Goal: Task Accomplishment & Management: Manage account settings

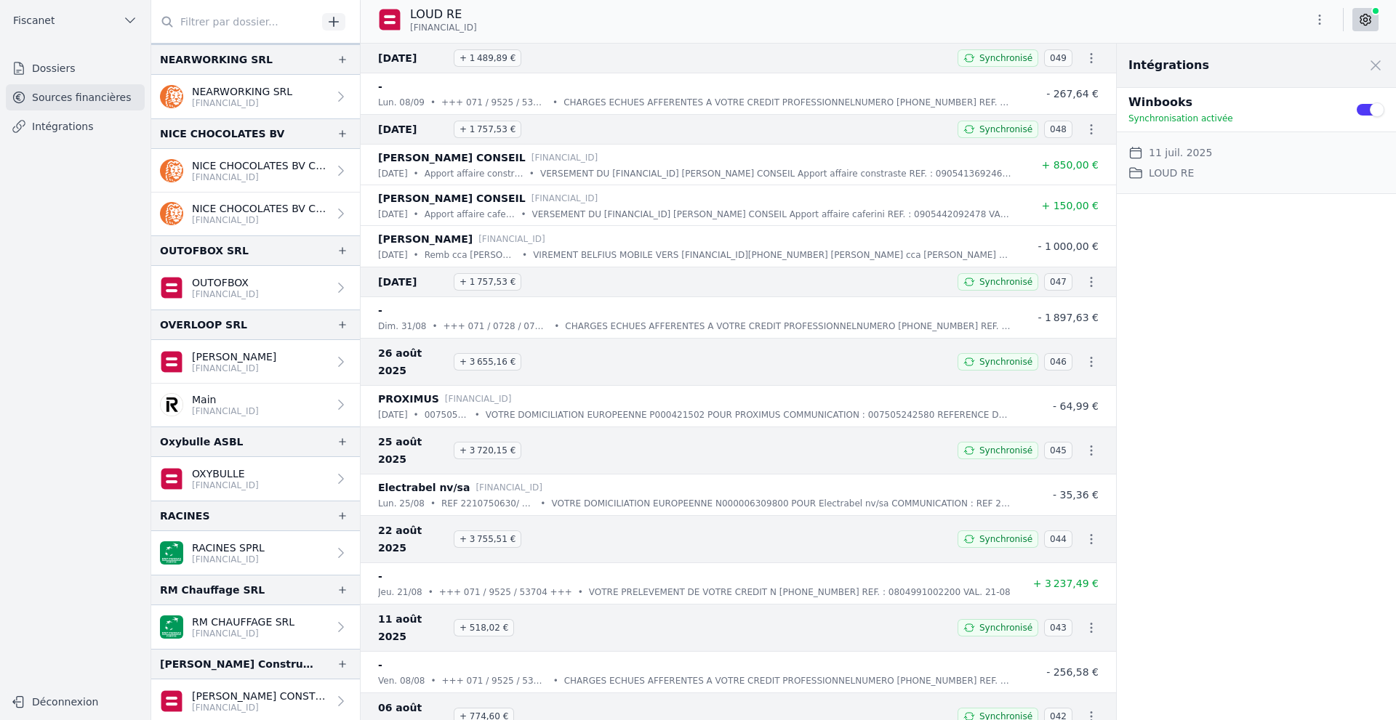
scroll to position [2181, 0]
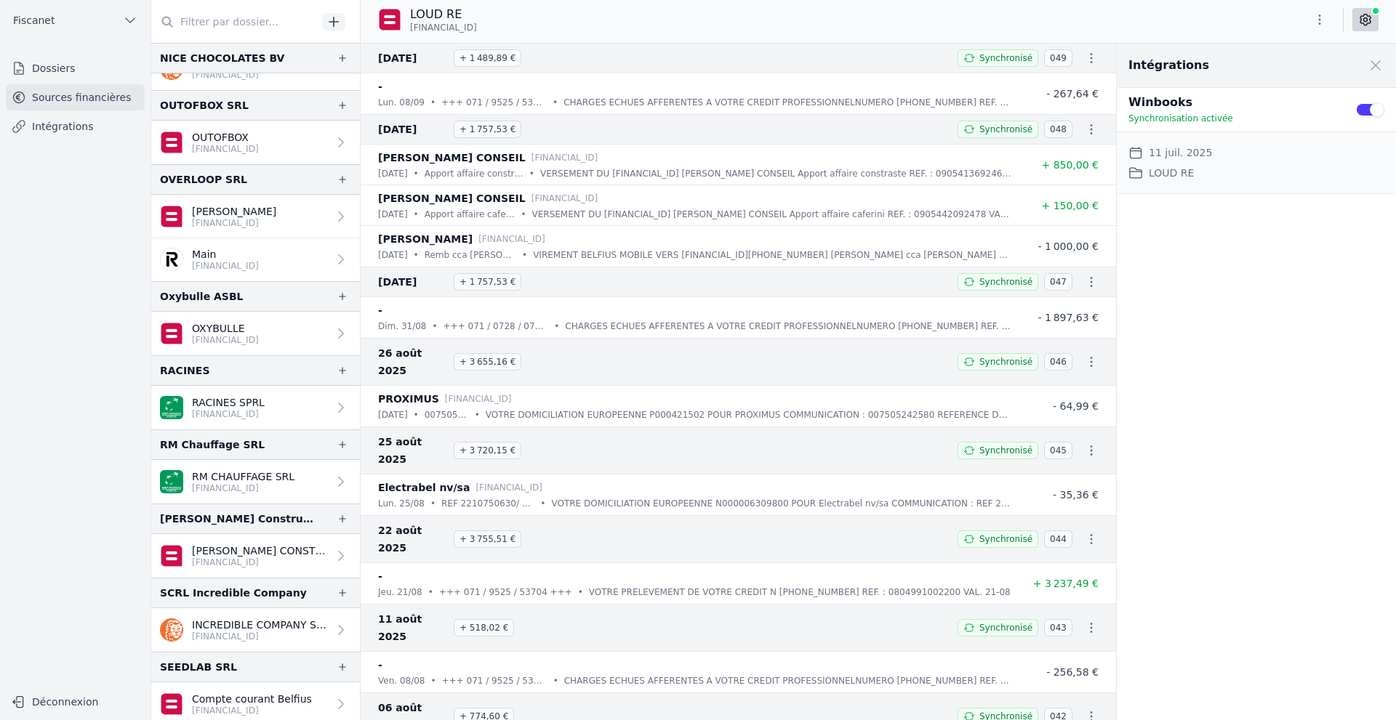
click at [63, 630] on nav "Dossiers Sources financières Intégrations" at bounding box center [75, 365] width 127 height 621
click at [306, 617] on link "INCREDIBLE COMPANY SCRL [FINANCIAL_ID]" at bounding box center [255, 630] width 209 height 44
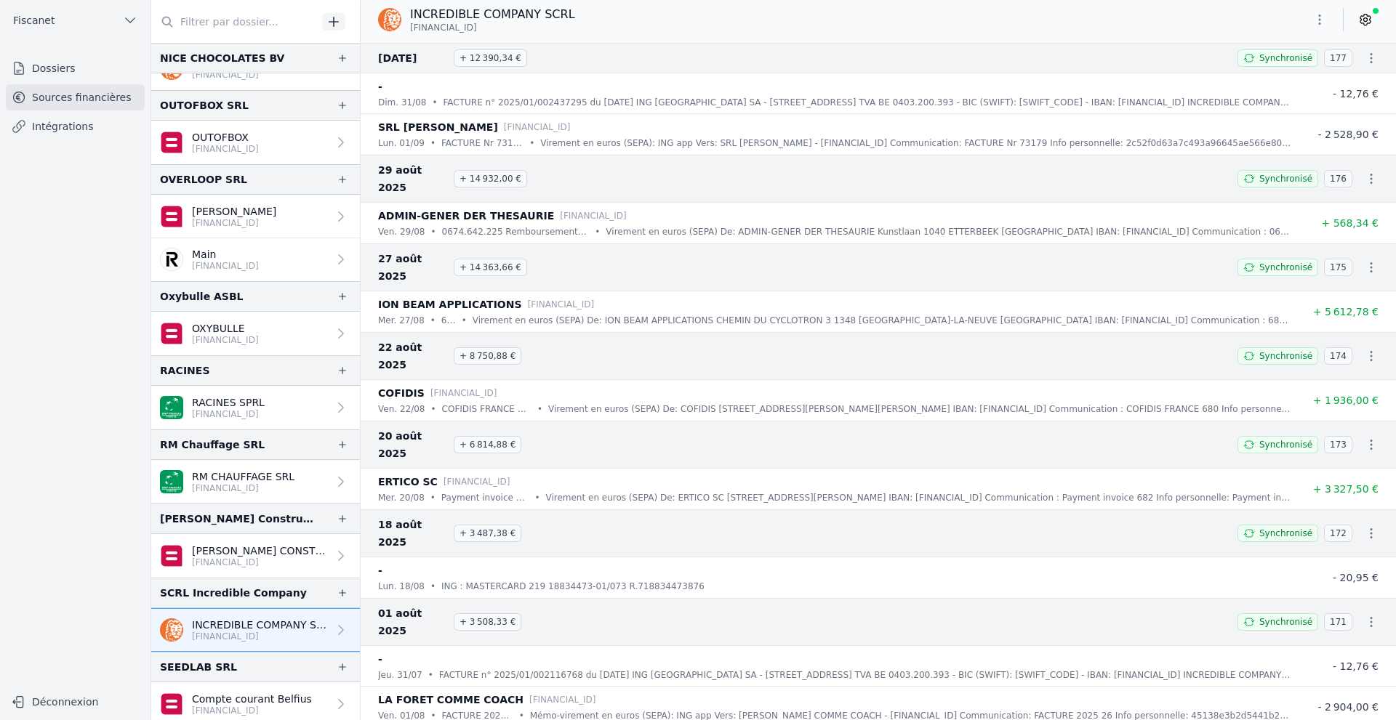
click at [1367, 60] on icon "button" at bounding box center [1371, 58] width 15 height 15
click at [1371, 15] on div at bounding box center [698, 360] width 1396 height 720
click at [1371, 15] on icon at bounding box center [1365, 19] width 15 height 15
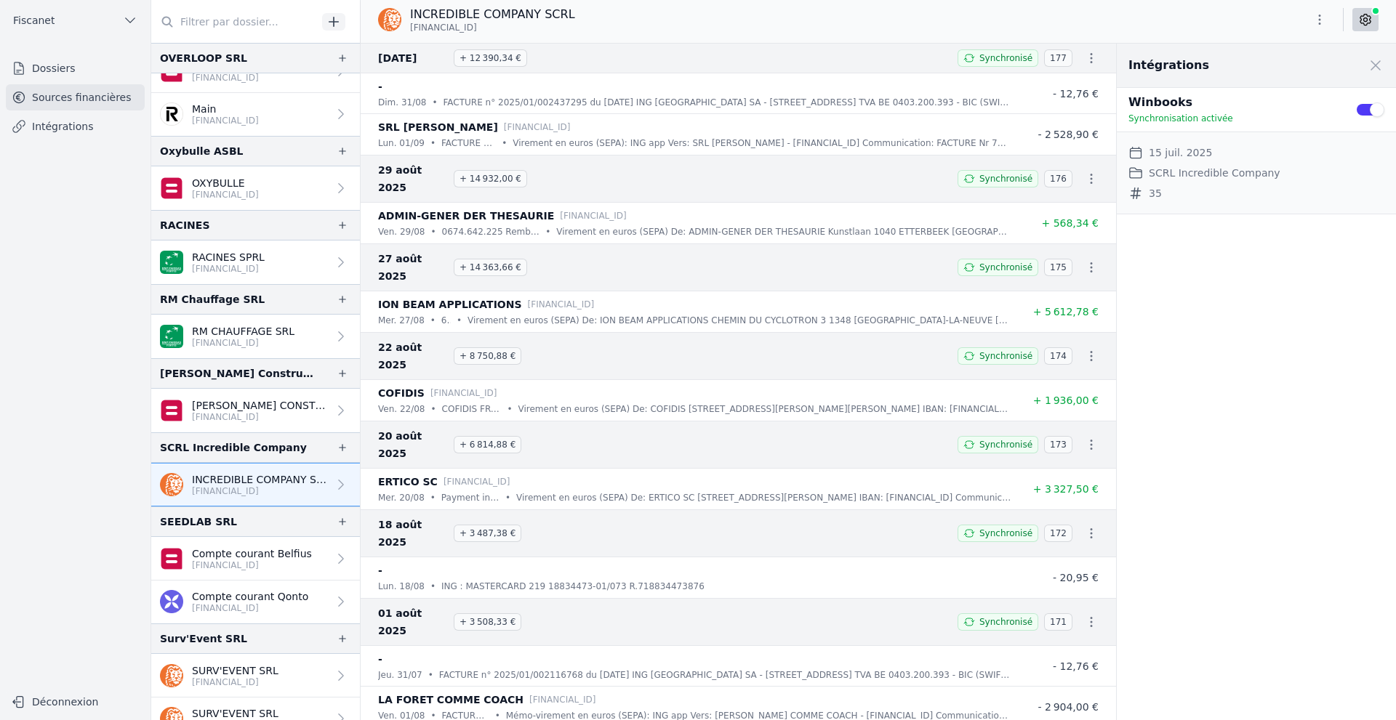
scroll to position [2399, 0]
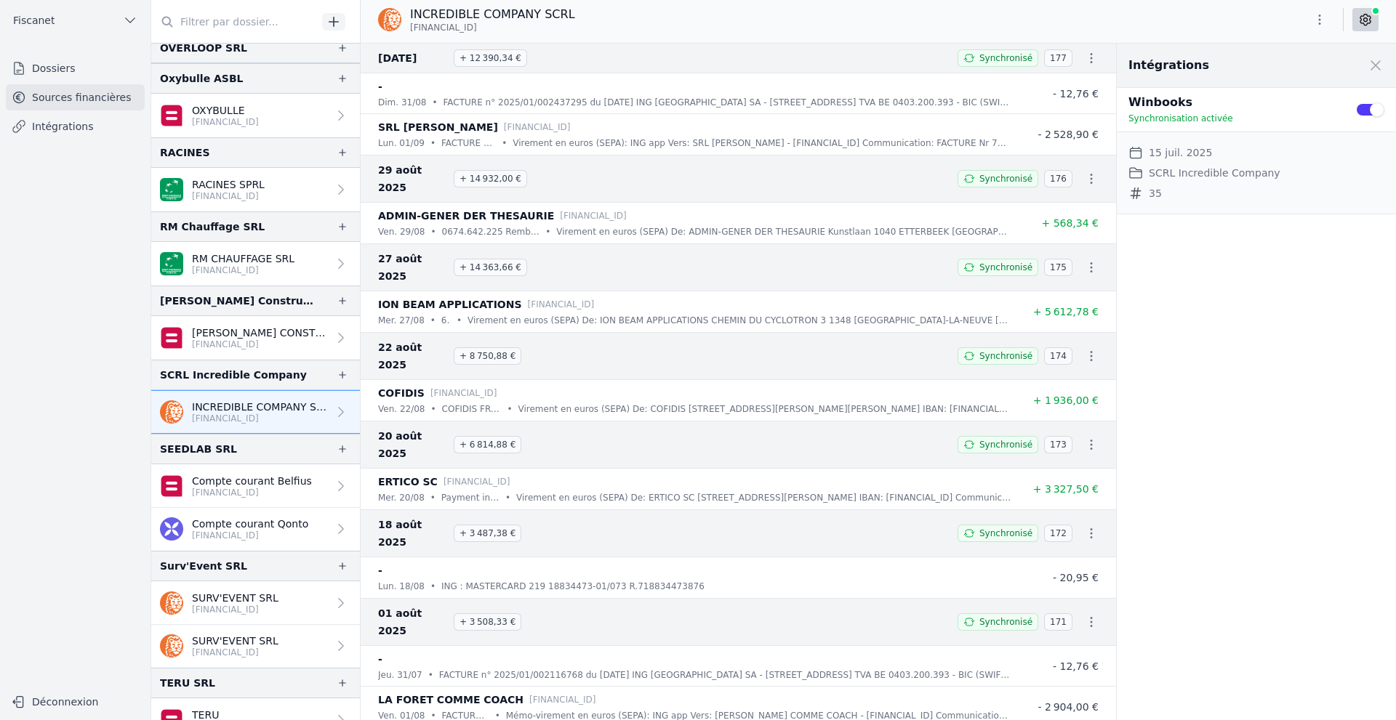
click at [30, 346] on nav "Dossiers Sources financières Intégrations" at bounding box center [75, 365] width 127 height 621
click at [276, 523] on p "Compte courant Qonto" at bounding box center [250, 524] width 116 height 15
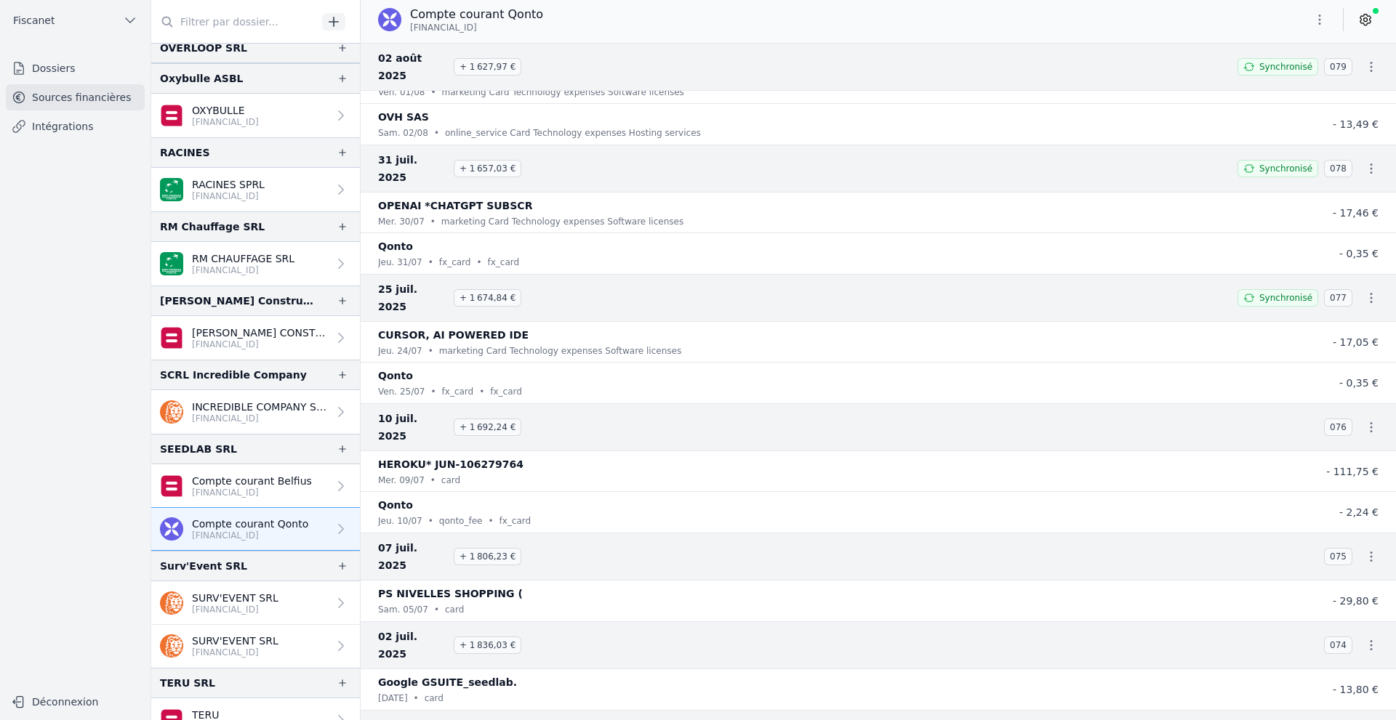
scroll to position [436, 0]
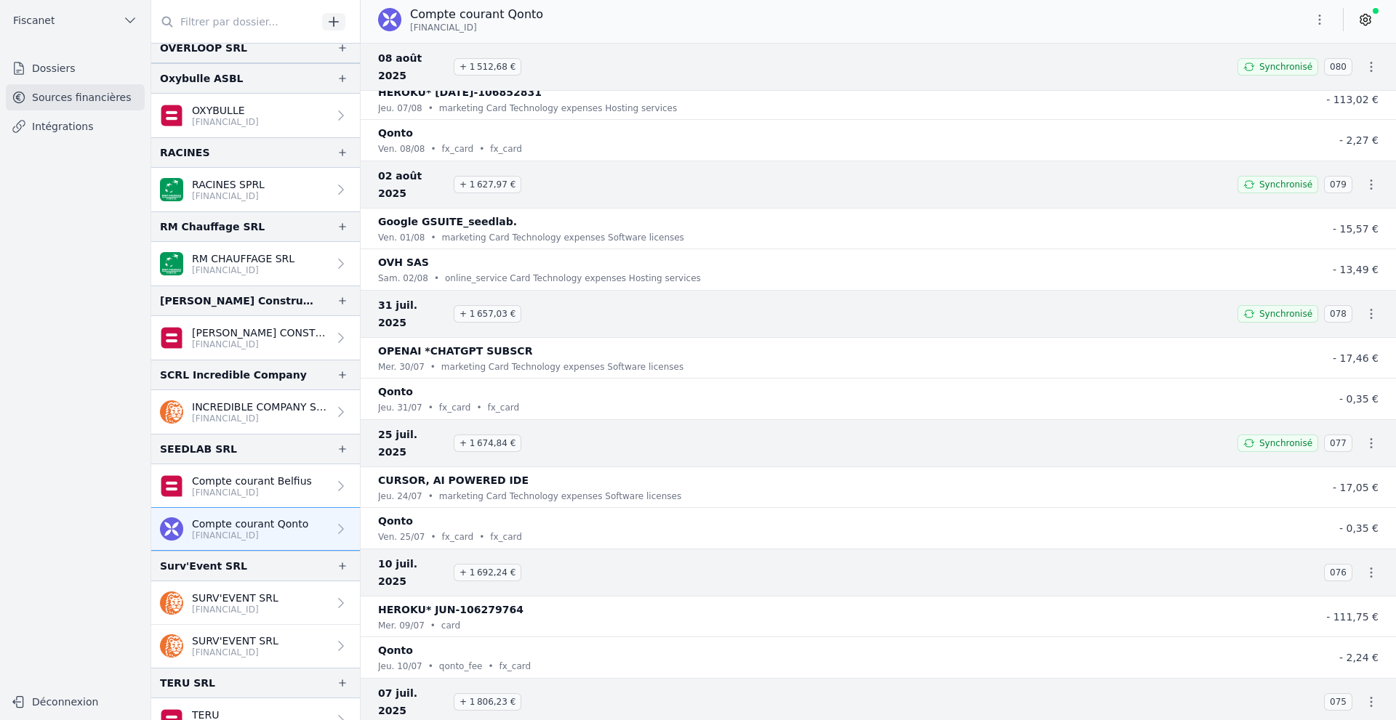
click at [1364, 436] on icon "button" at bounding box center [1371, 443] width 15 height 15
click at [1341, 386] on link "Télécharger les CODA" at bounding box center [1322, 391] width 133 height 26
click at [1362, 23] on icon at bounding box center [1365, 20] width 10 height 11
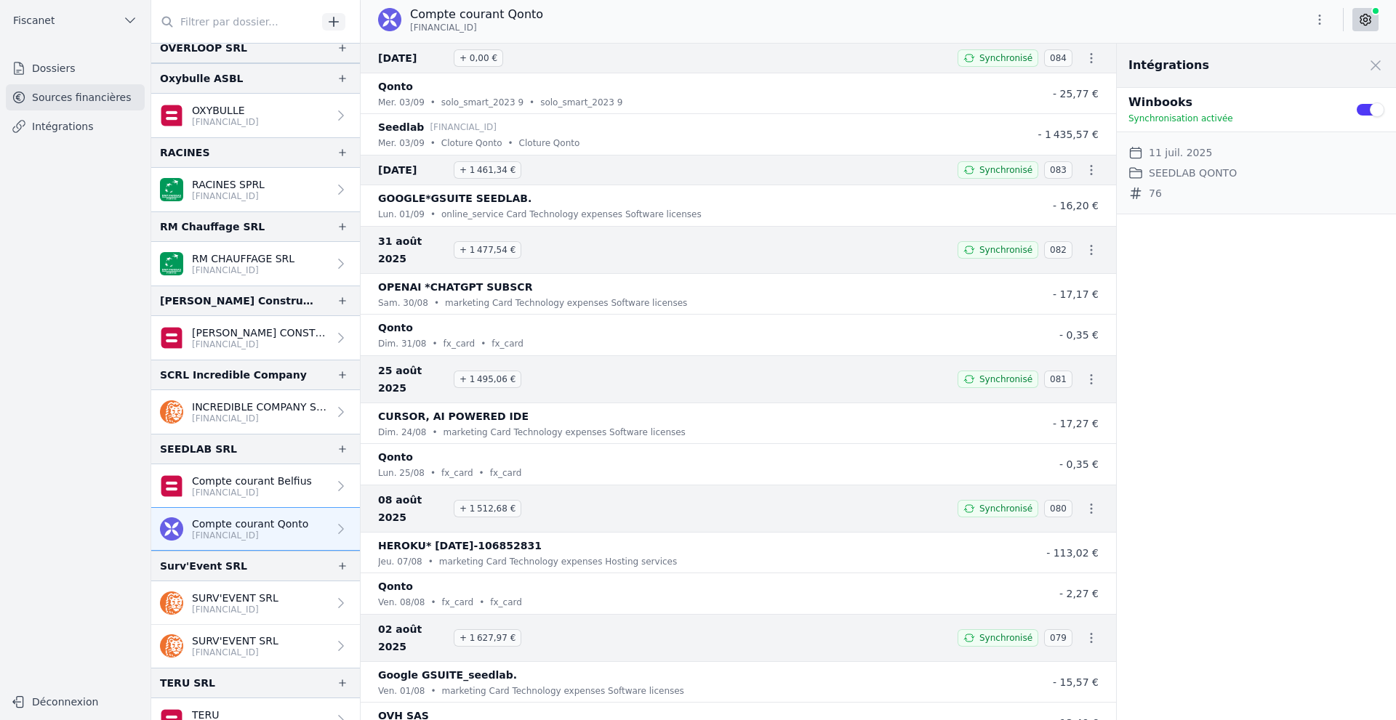
click at [1362, 23] on icon at bounding box center [1365, 20] width 10 height 11
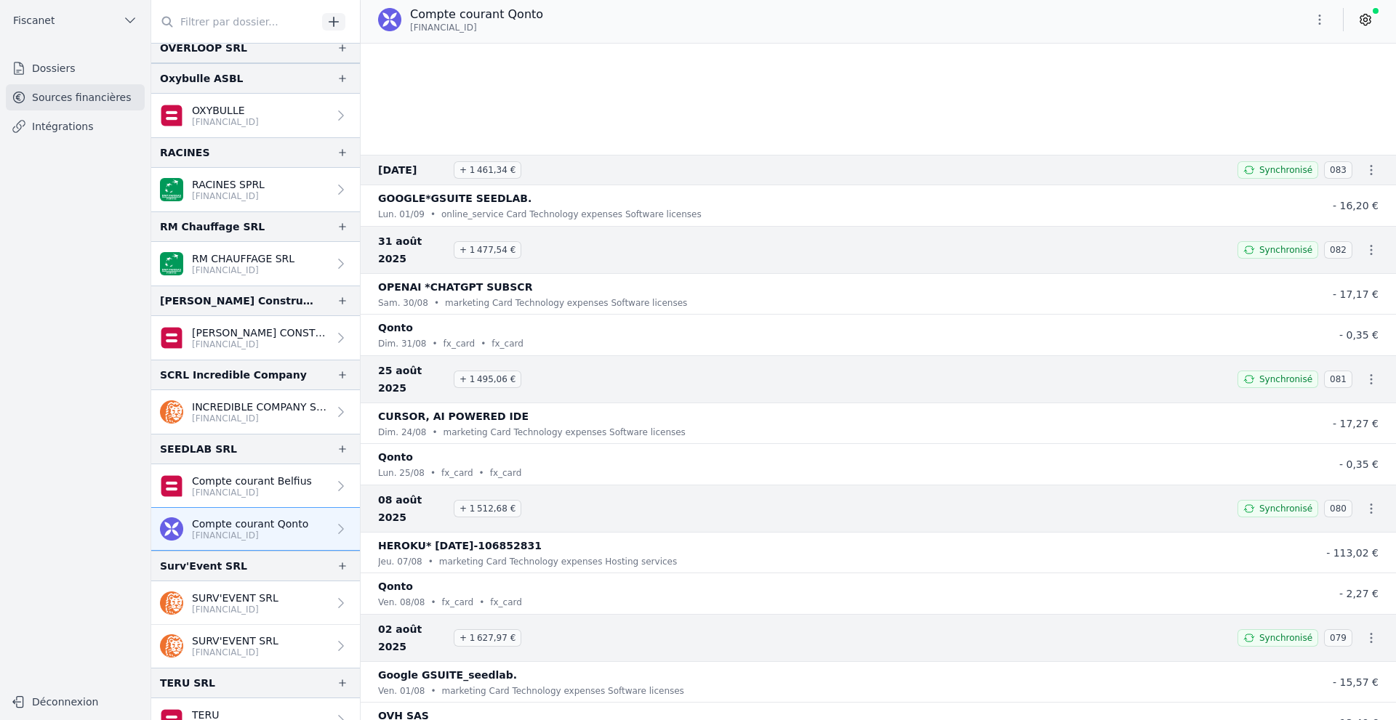
scroll to position [218, 0]
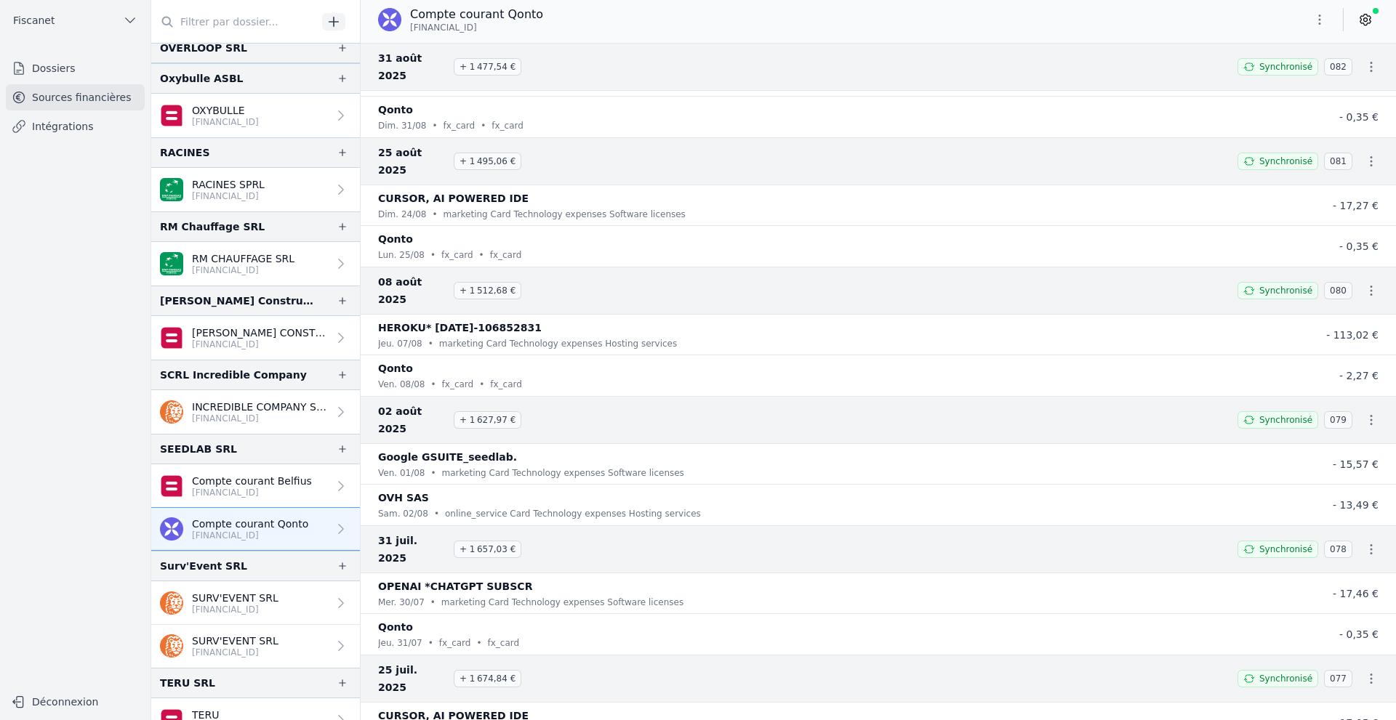
click at [1370, 545] on icon "button" at bounding box center [1371, 550] width 2 height 10
click at [1327, 500] on link "Télécharger les CODA" at bounding box center [1322, 497] width 133 height 26
click at [1367, 413] on icon "button" at bounding box center [1371, 420] width 15 height 15
click at [1349, 386] on link "Télécharger les CODA" at bounding box center [1322, 385] width 133 height 26
click at [1365, 284] on icon "button" at bounding box center [1371, 291] width 15 height 15
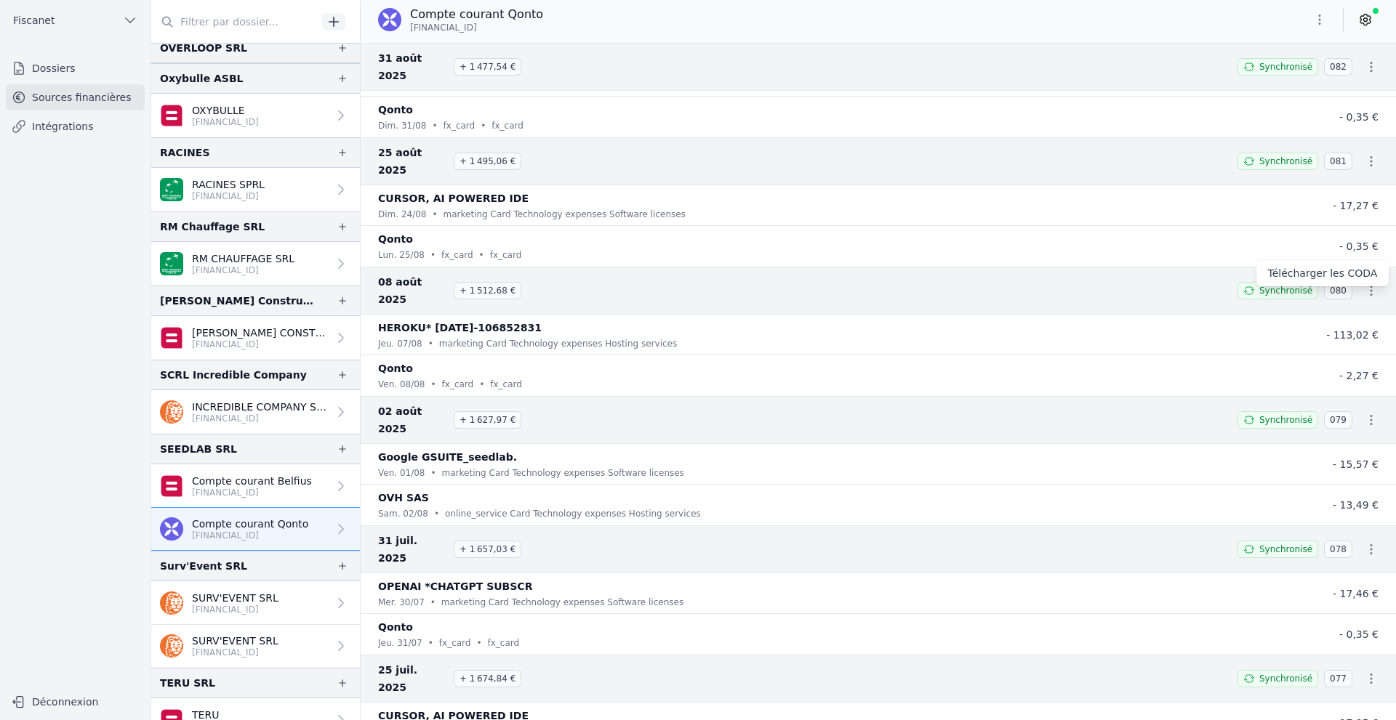
click at [1345, 271] on link "Télécharger les CODA" at bounding box center [1322, 273] width 133 height 26
click at [1364, 154] on icon "button" at bounding box center [1371, 161] width 15 height 15
click at [1357, 153] on link "Télécharger les CODA" at bounding box center [1322, 161] width 133 height 26
click at [1365, 60] on icon "button" at bounding box center [1371, 67] width 15 height 15
click at [1354, 81] on link "Télécharger les CODA" at bounding box center [1322, 84] width 133 height 26
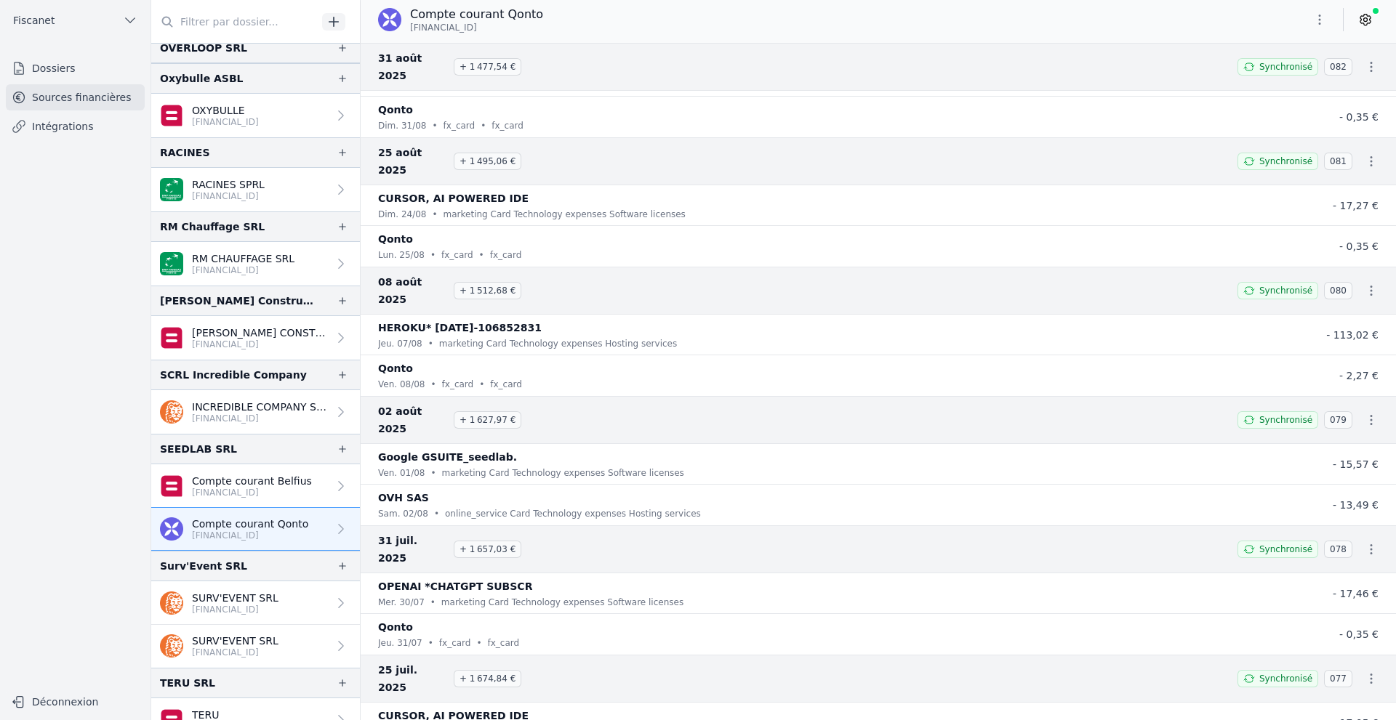
scroll to position [0, 0]
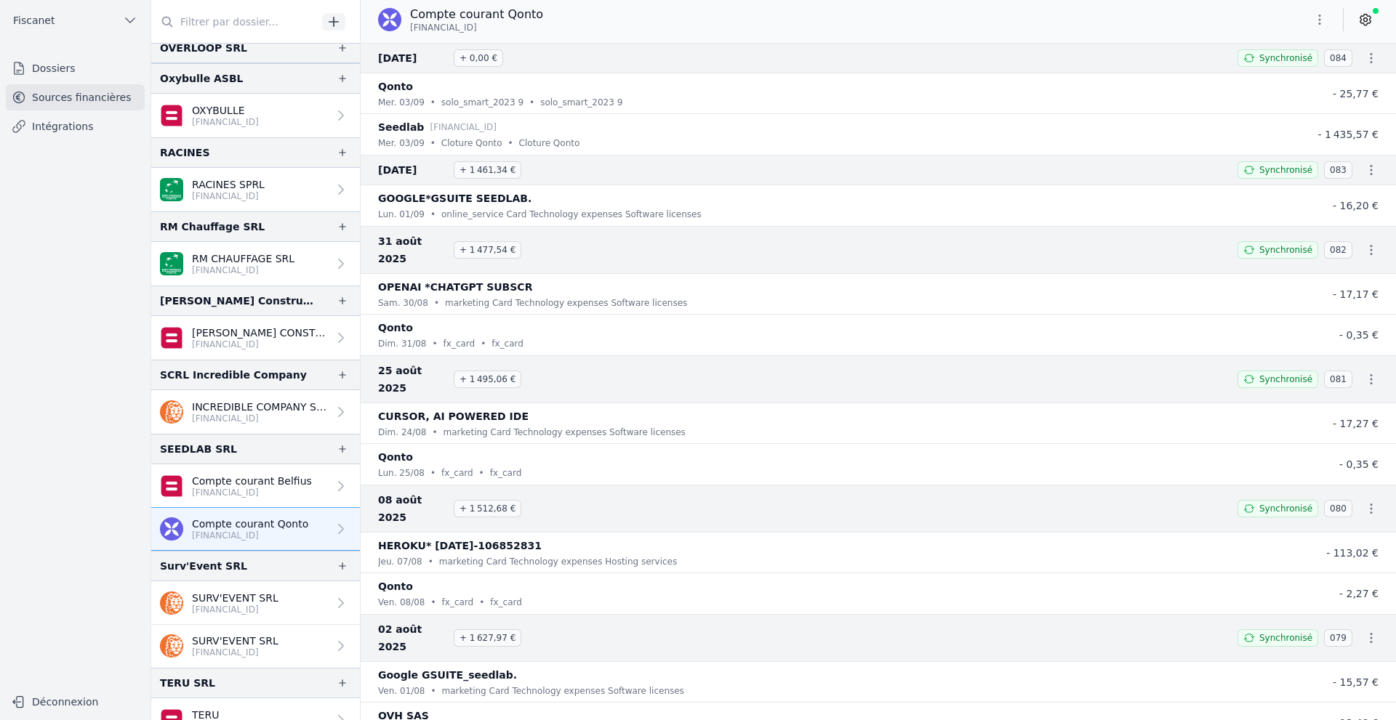
click at [1367, 169] on icon "button" at bounding box center [1371, 170] width 15 height 15
click at [1286, 194] on link "Télécharger les CODA" at bounding box center [1322, 196] width 133 height 26
click at [1364, 65] on button "button" at bounding box center [1371, 58] width 29 height 29
click at [1293, 90] on link "Télécharger les CODA" at bounding box center [1322, 84] width 133 height 26
click at [230, 496] on p "[FINANCIAL_ID]" at bounding box center [252, 493] width 120 height 12
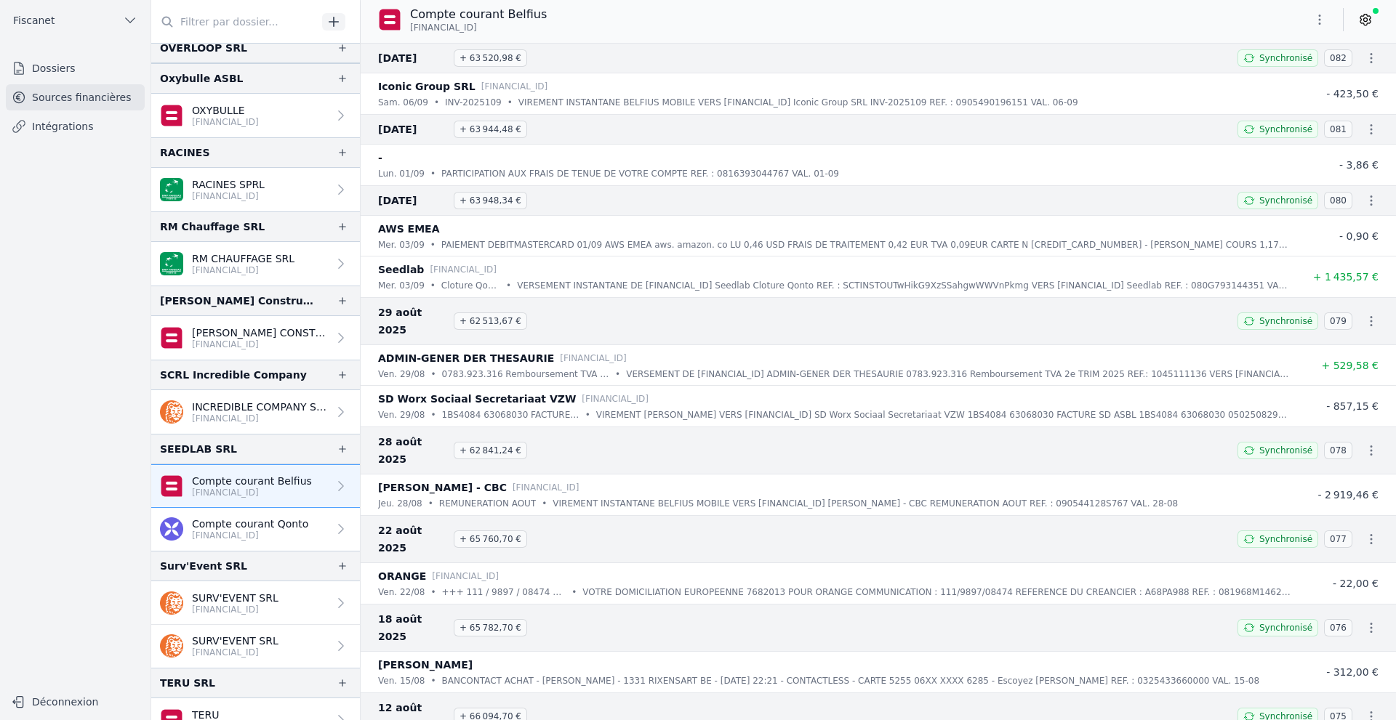
click at [1367, 26] on icon at bounding box center [1365, 19] width 15 height 15
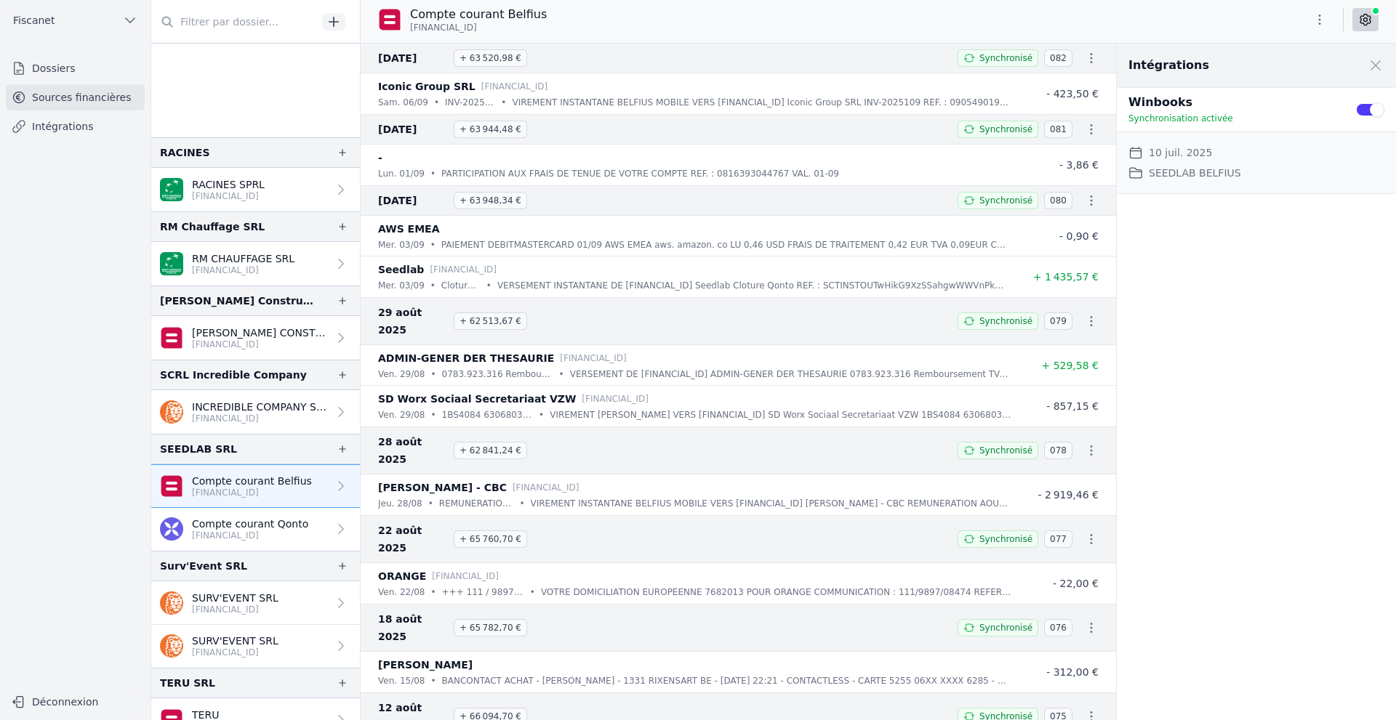
scroll to position [2617, 0]
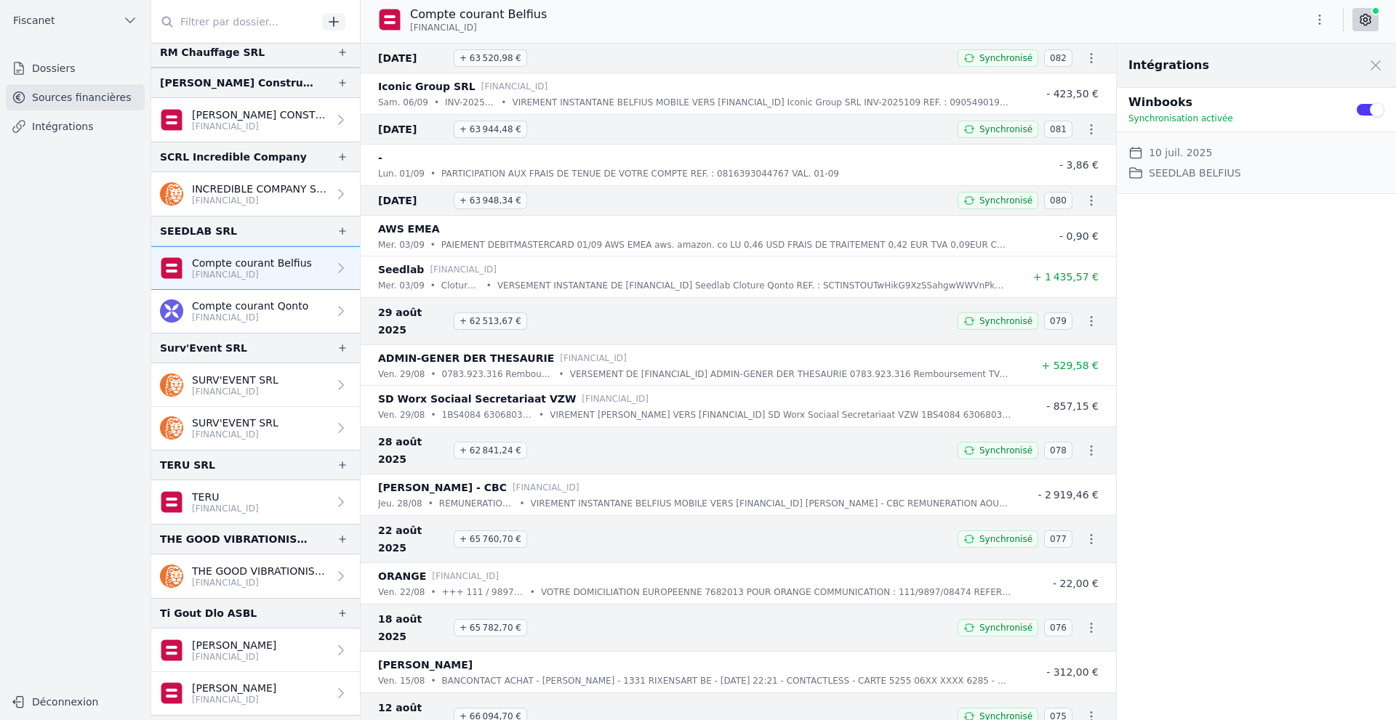
click at [51, 408] on nav "Dossiers Sources financières Intégrations" at bounding box center [75, 365] width 127 height 621
click at [213, 656] on p "[FINANCIAL_ID]" at bounding box center [234, 657] width 84 height 12
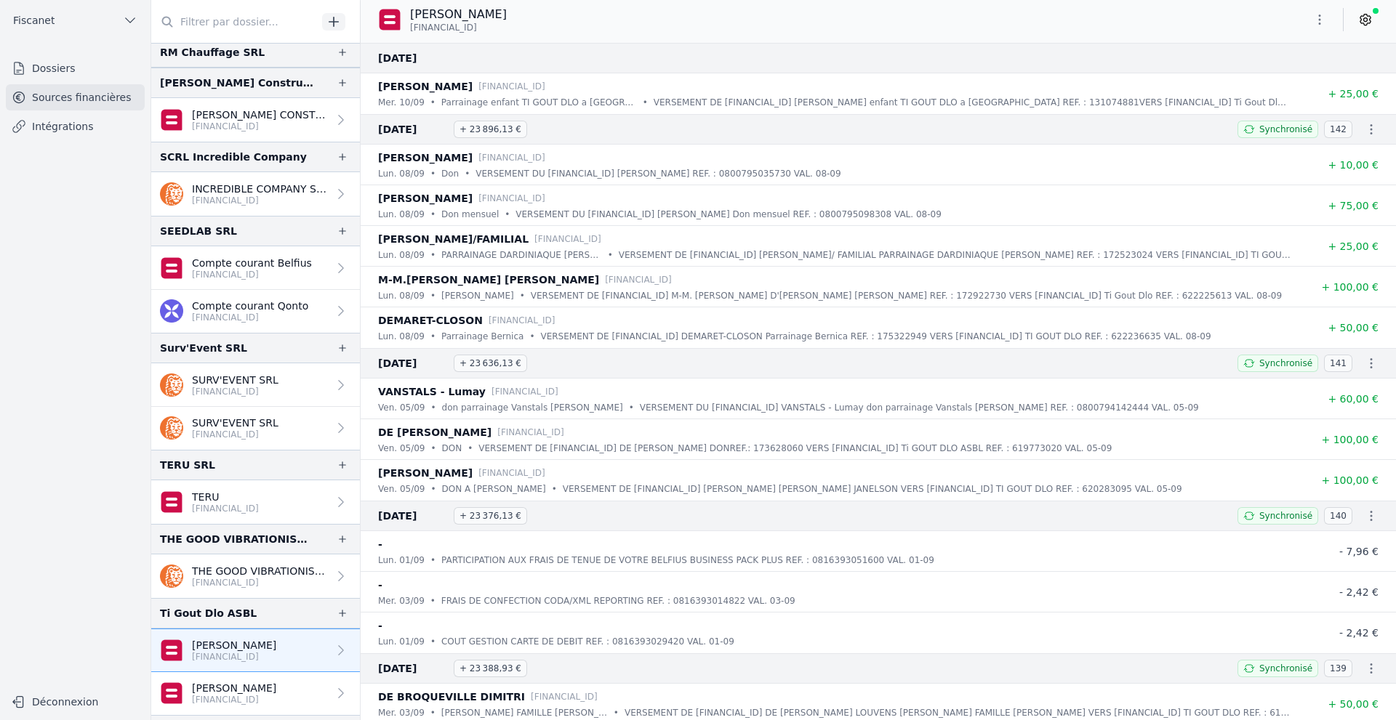
click at [1370, 20] on icon at bounding box center [1365, 20] width 10 height 11
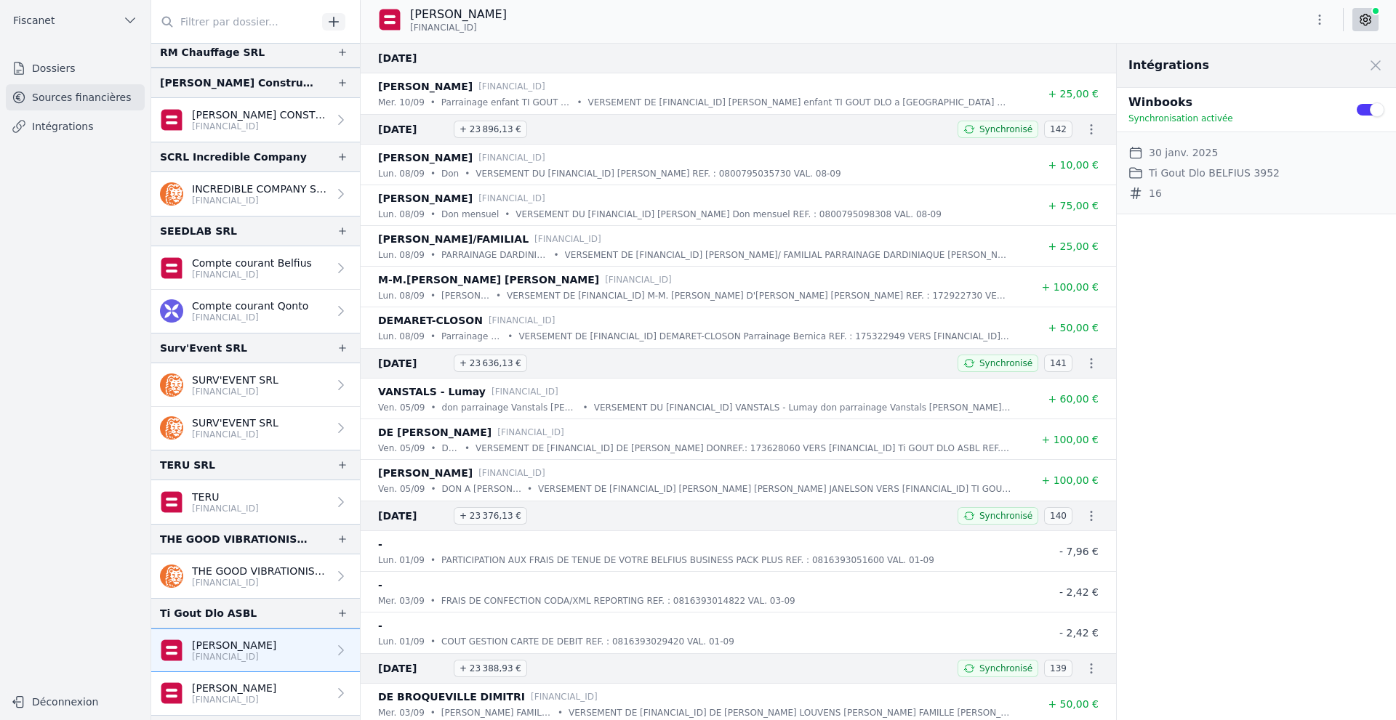
click at [246, 699] on p "[FINANCIAL_ID]" at bounding box center [234, 700] width 84 height 12
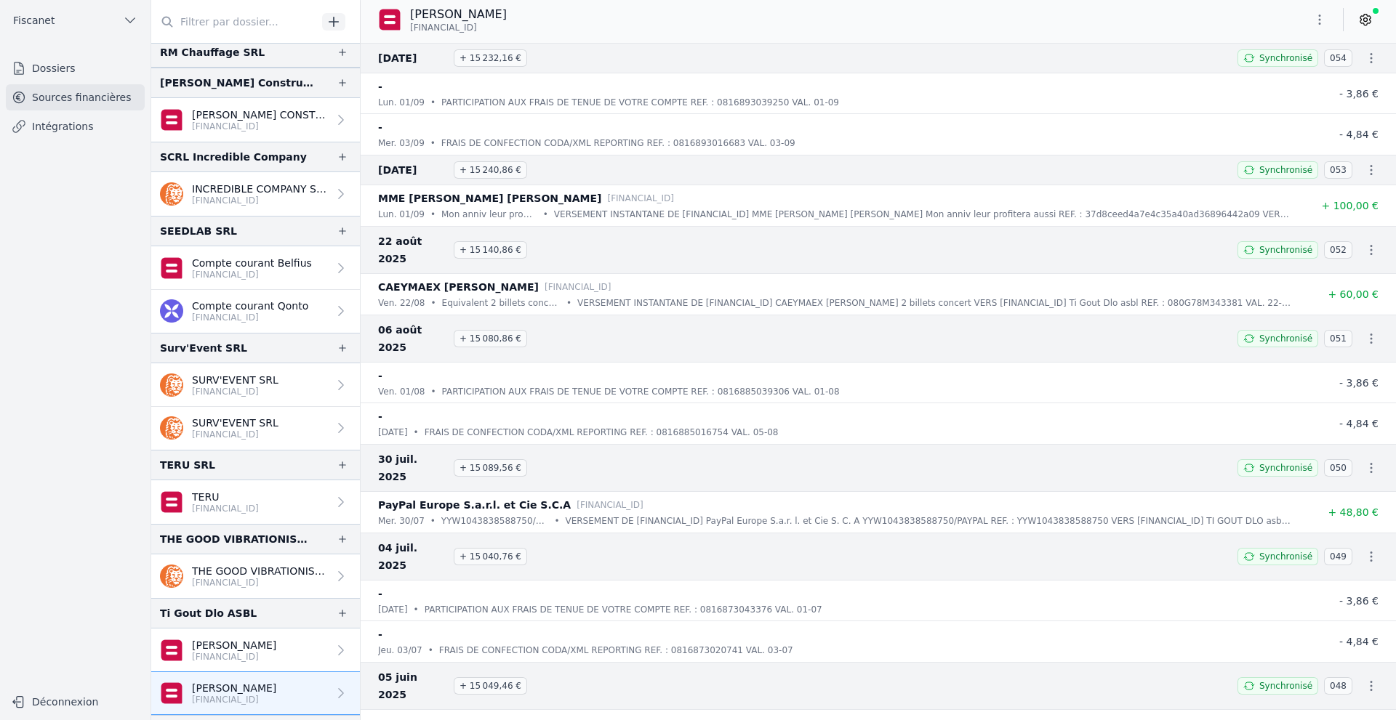
click at [1365, 22] on icon at bounding box center [1366, 20] width 4 height 4
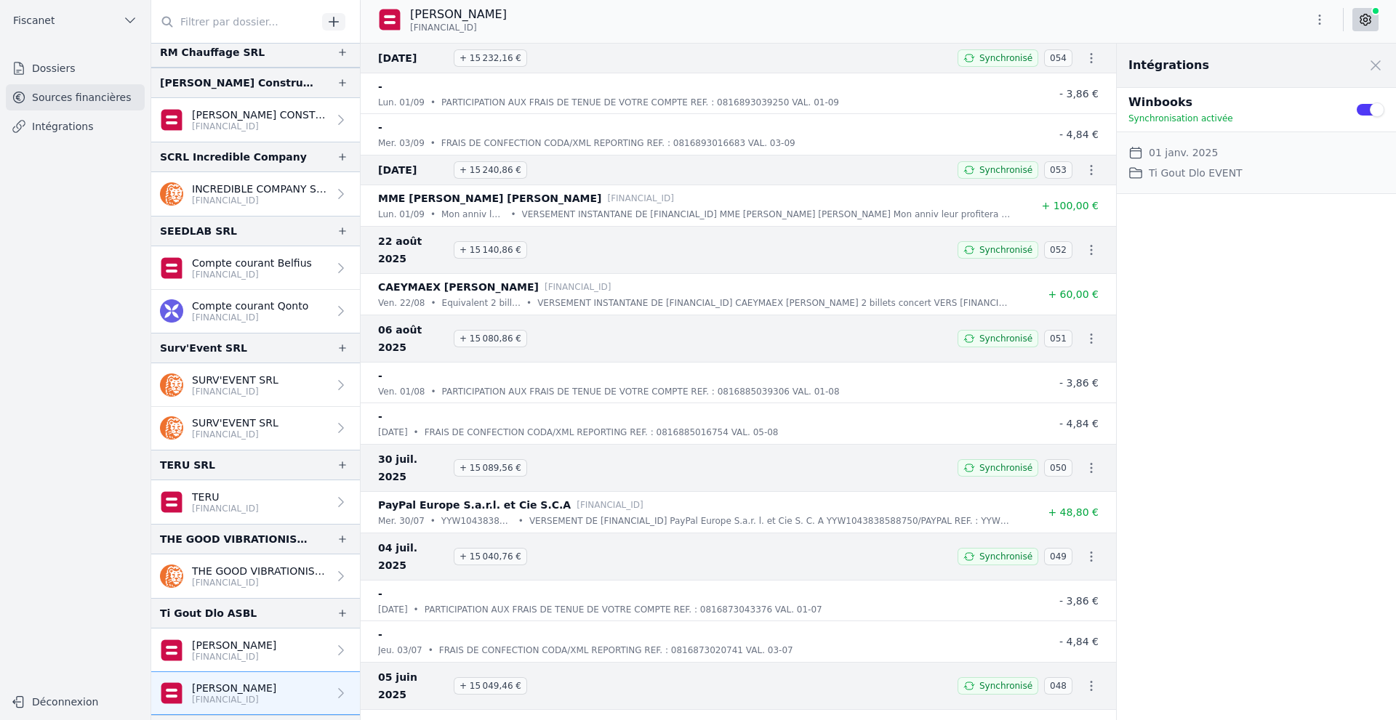
scroll to position [2763, 0]
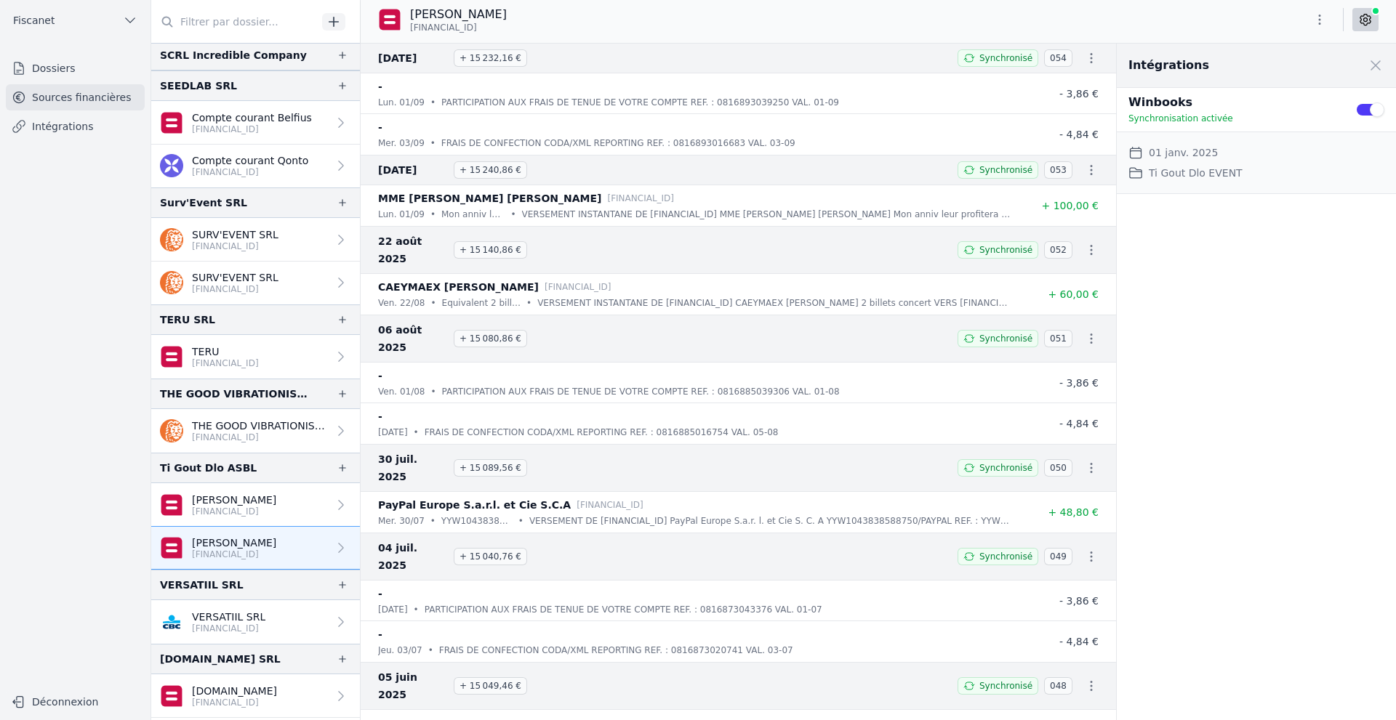
click at [244, 630] on p "[FINANCIAL_ID]" at bounding box center [228, 629] width 73 height 12
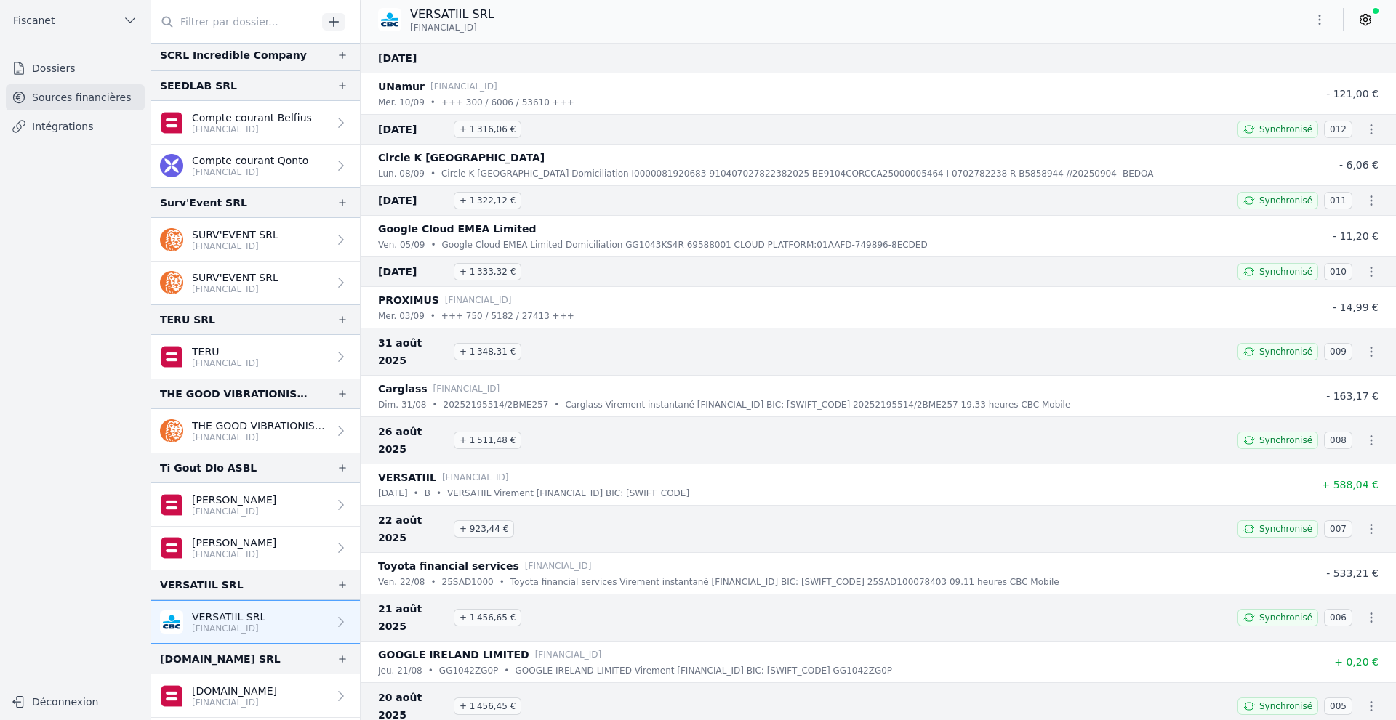
click at [1367, 20] on icon at bounding box center [1365, 19] width 15 height 15
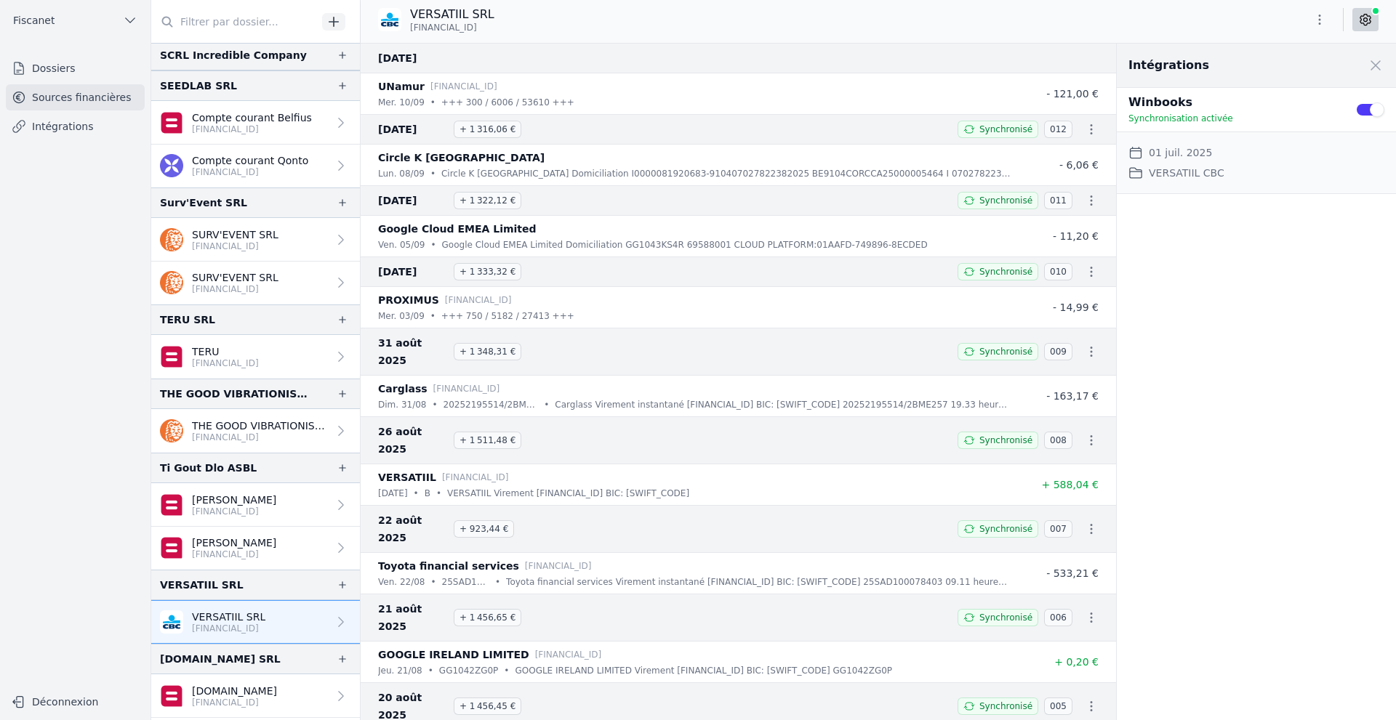
click at [1363, 106] on button "Use setting" at bounding box center [1369, 110] width 29 height 15
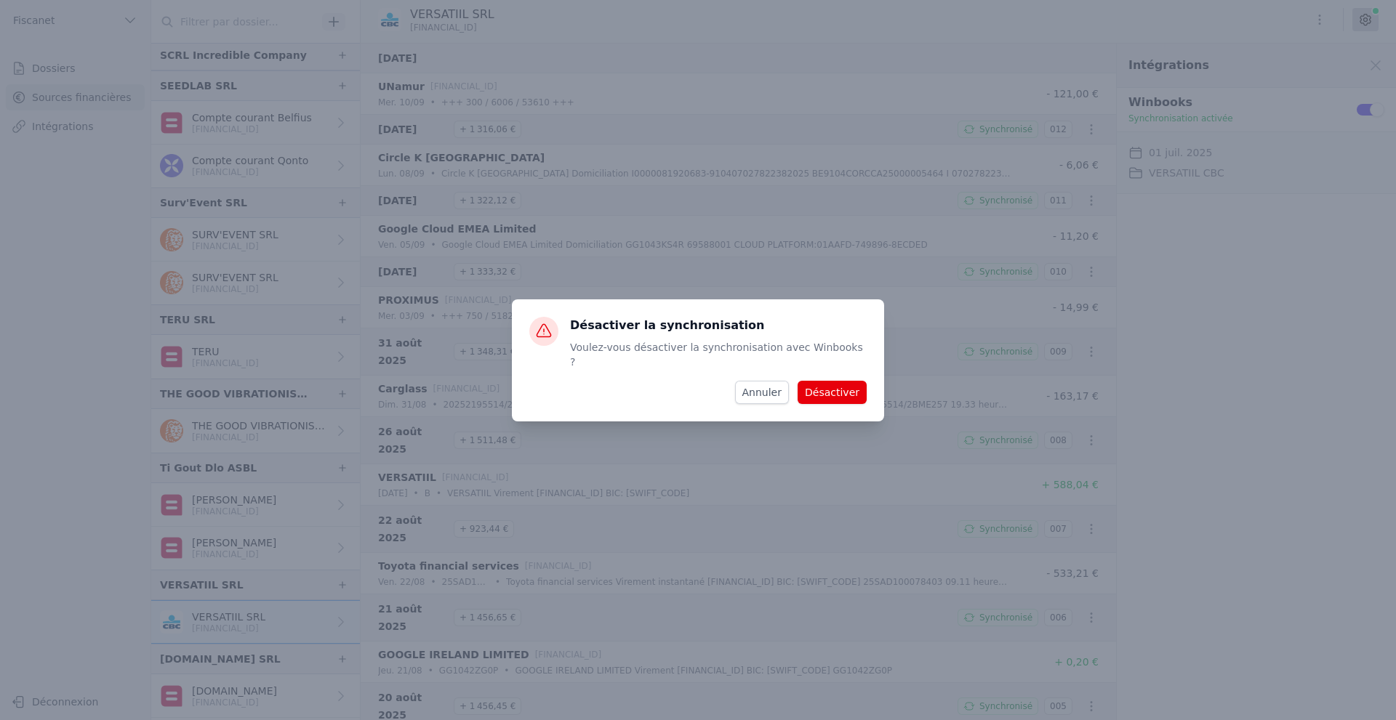
click at [819, 391] on button "Désactiver" at bounding box center [832, 392] width 69 height 23
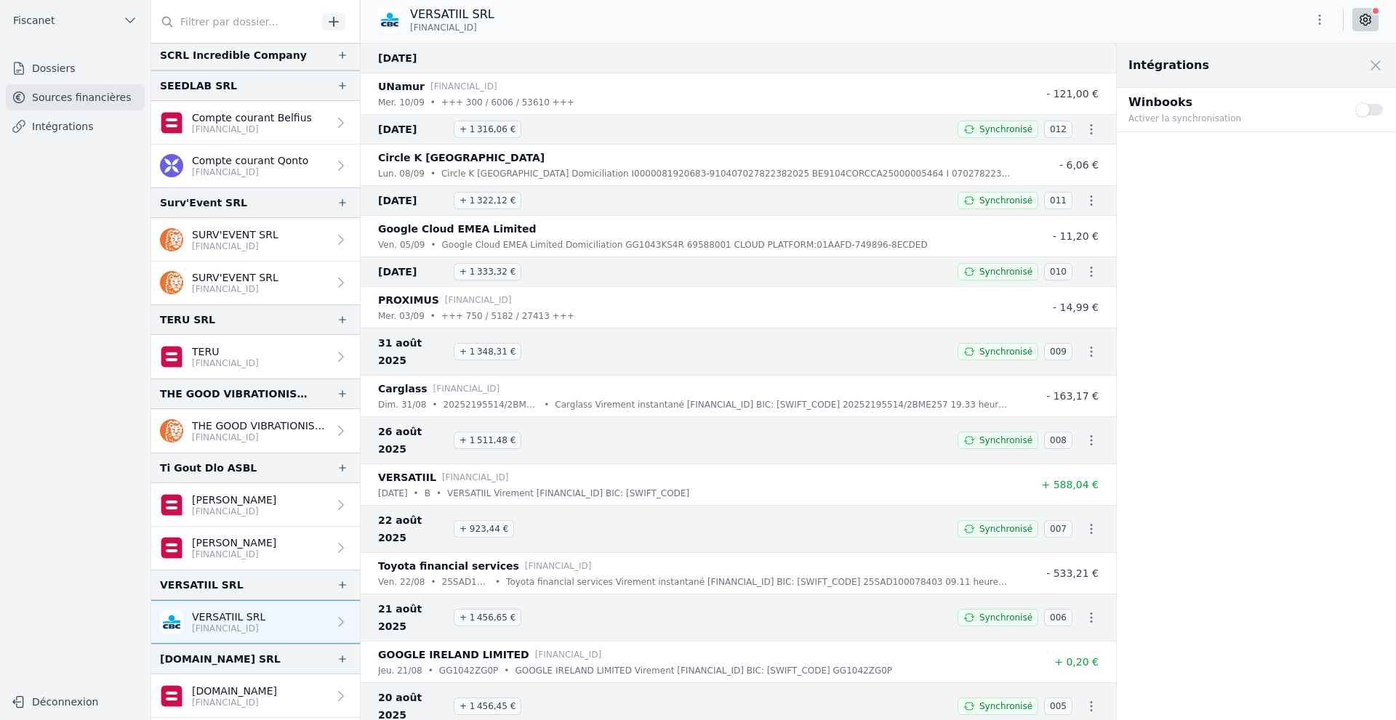
click at [1376, 109] on button "Use setting" at bounding box center [1369, 110] width 29 height 15
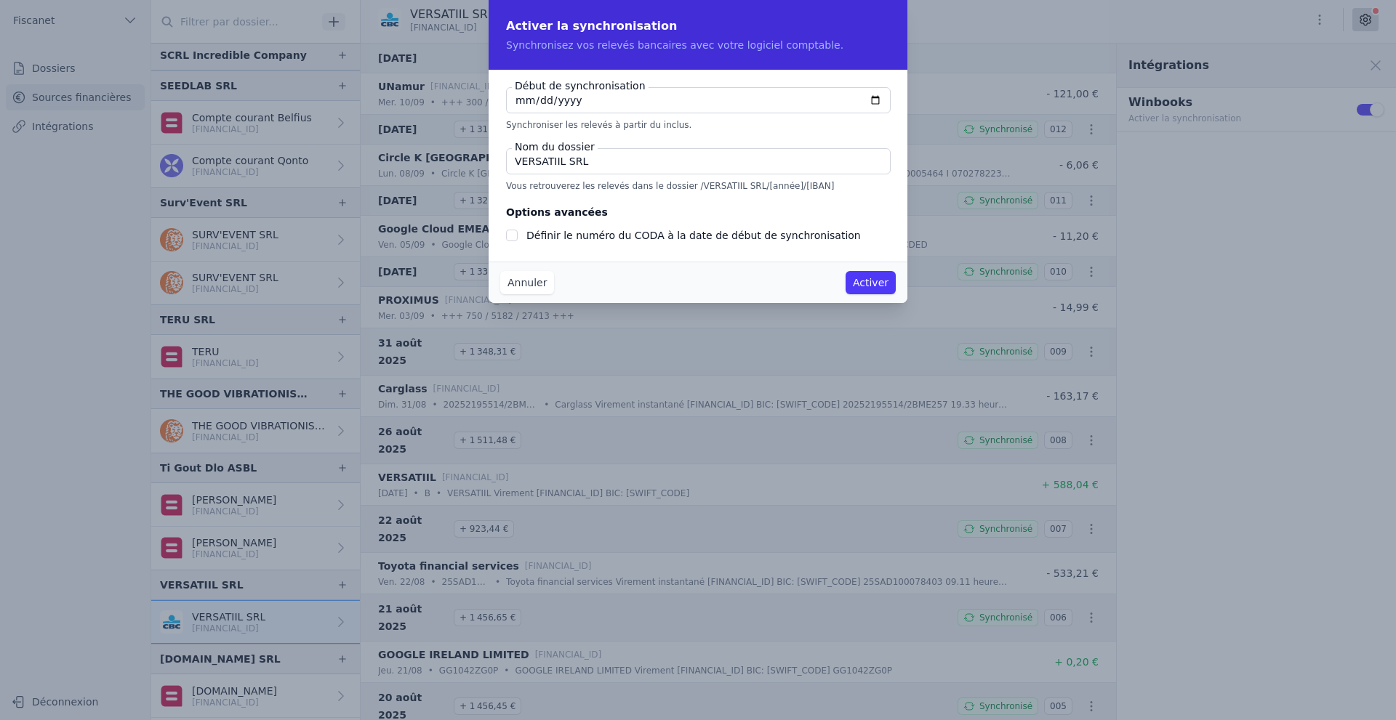
checkbox input "false"
type input "[DATE]"
click at [614, 161] on input "VERSATIIL SRL" at bounding box center [698, 161] width 385 height 26
click at [604, 162] on input "VERSATIIL SRL" at bounding box center [698, 161] width 385 height 26
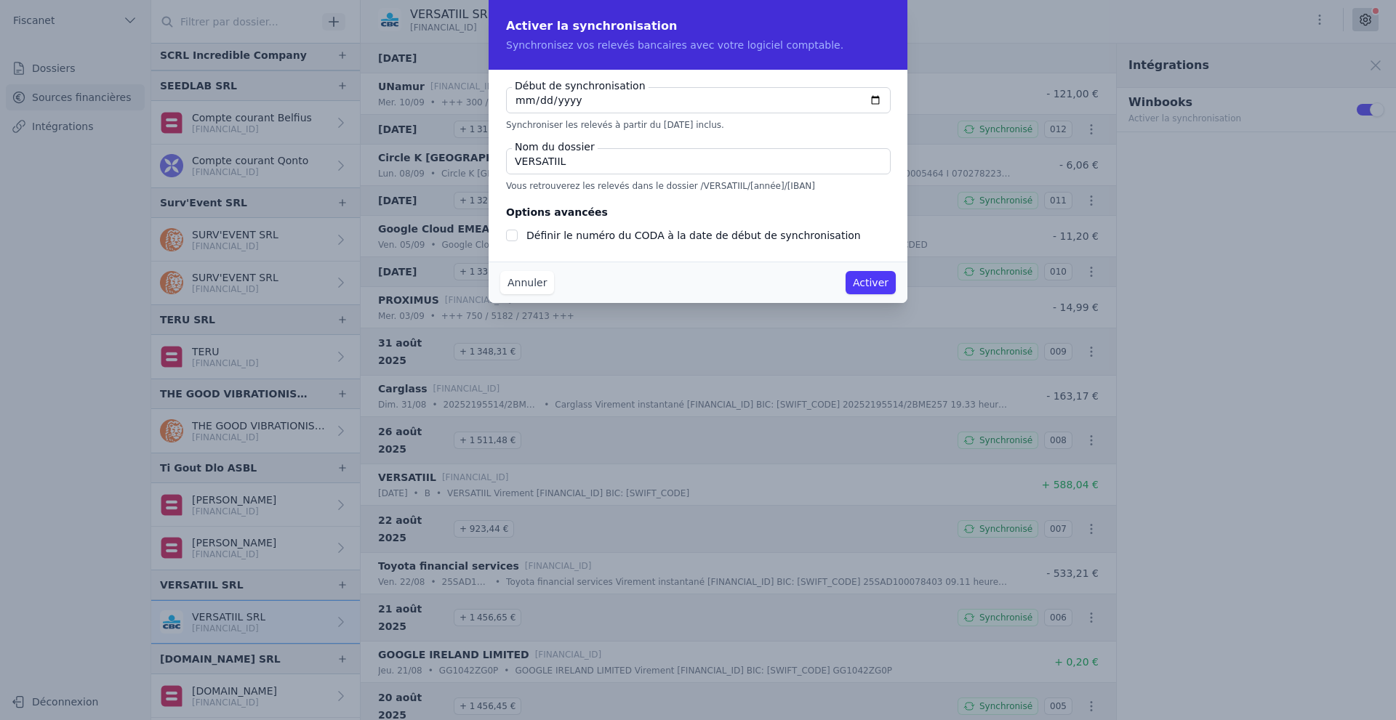
type input "VERSATIIL"
click at [864, 284] on button "Activer" at bounding box center [870, 282] width 50 height 23
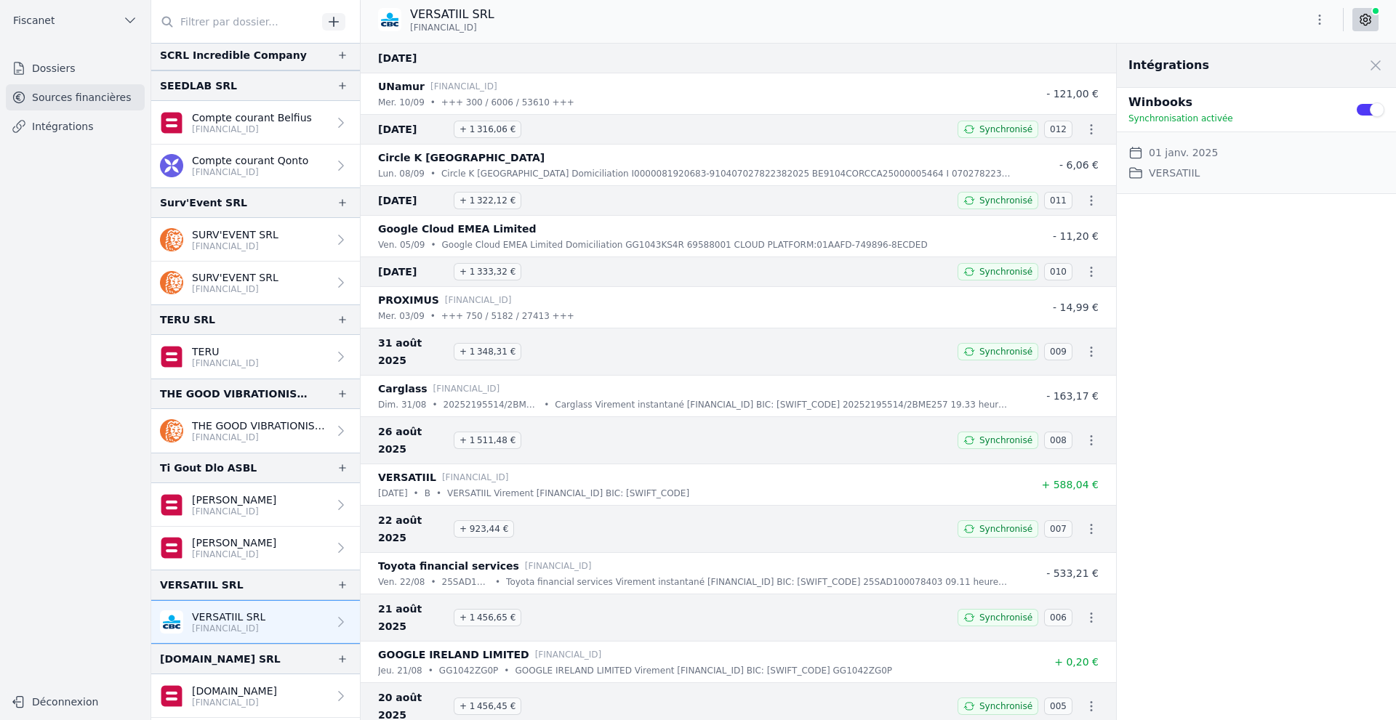
click at [59, 132] on link "Intégrations" at bounding box center [75, 126] width 139 height 26
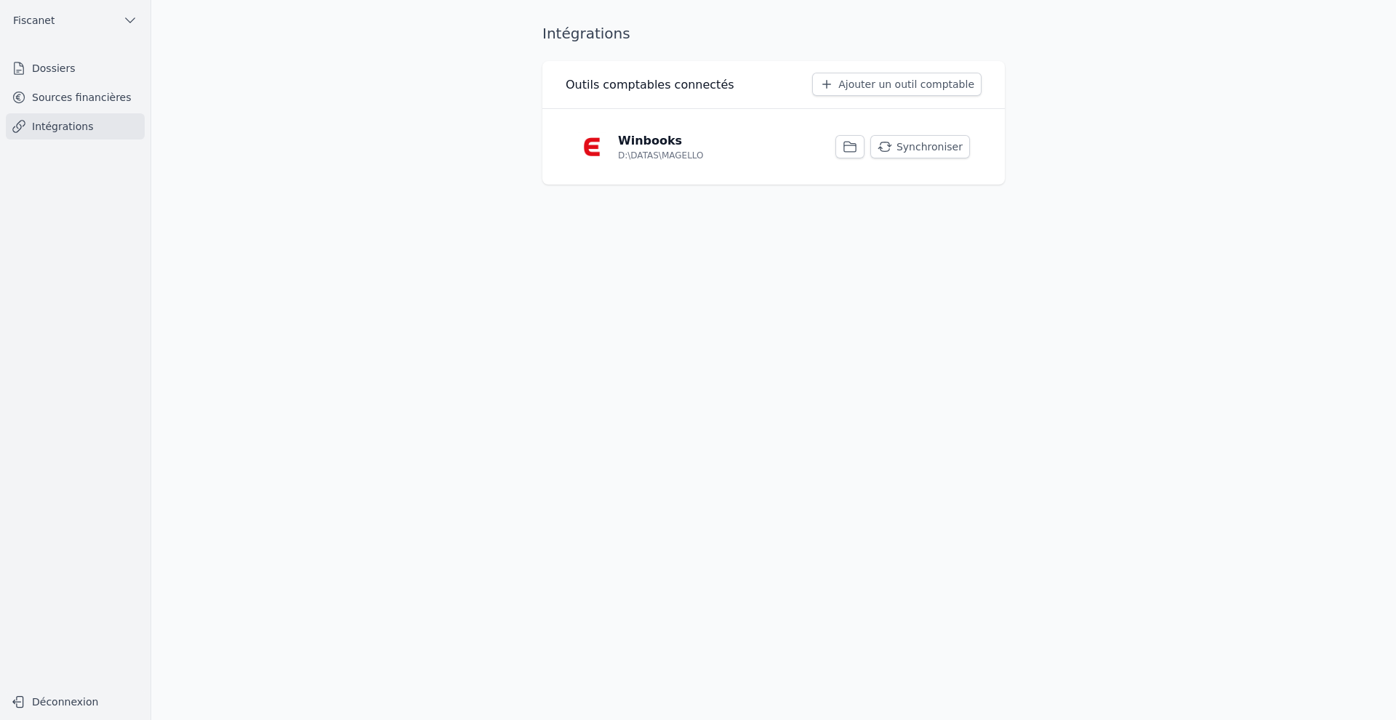
click at [919, 152] on button "Synchroniser" at bounding box center [920, 146] width 100 height 23
click at [78, 60] on link "Dossiers" at bounding box center [75, 68] width 139 height 26
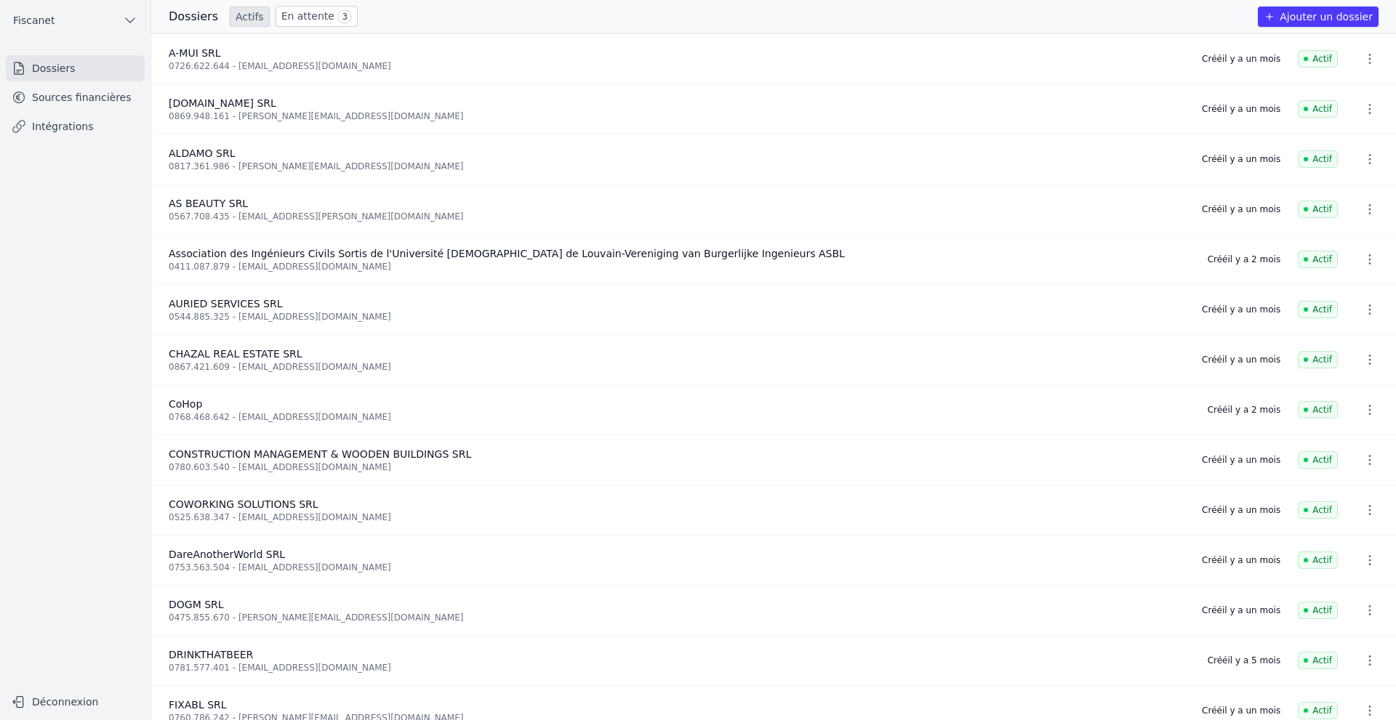
click at [57, 95] on link "Sources financières" at bounding box center [75, 97] width 139 height 26
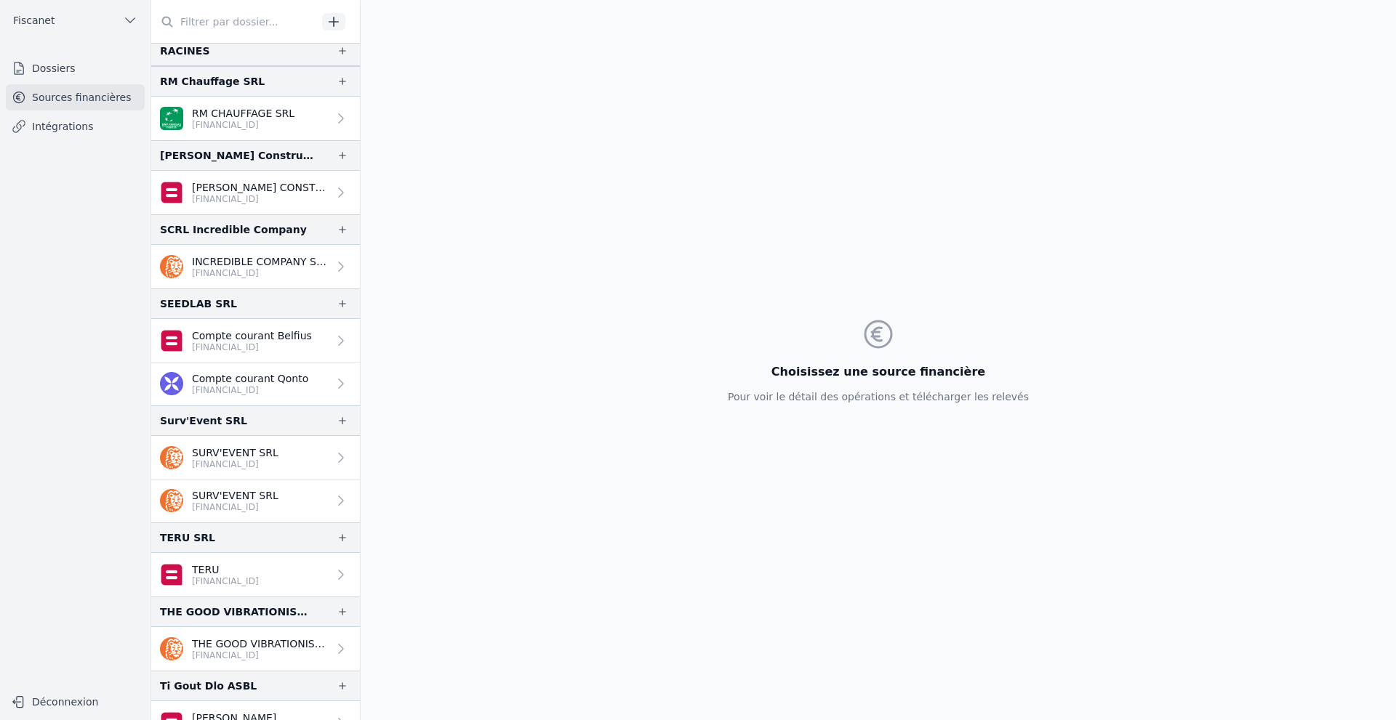
scroll to position [2908, 0]
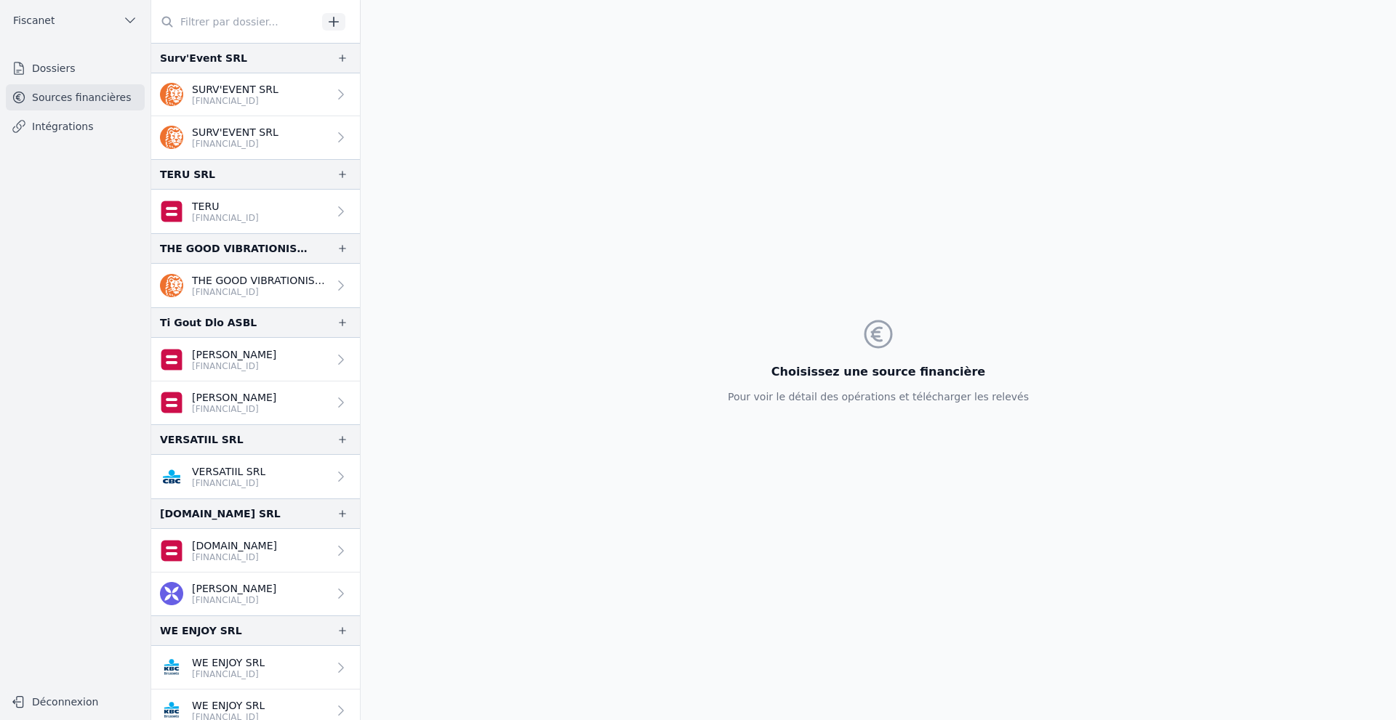
click at [265, 475] on p "VERSATIIL SRL" at bounding box center [228, 472] width 73 height 15
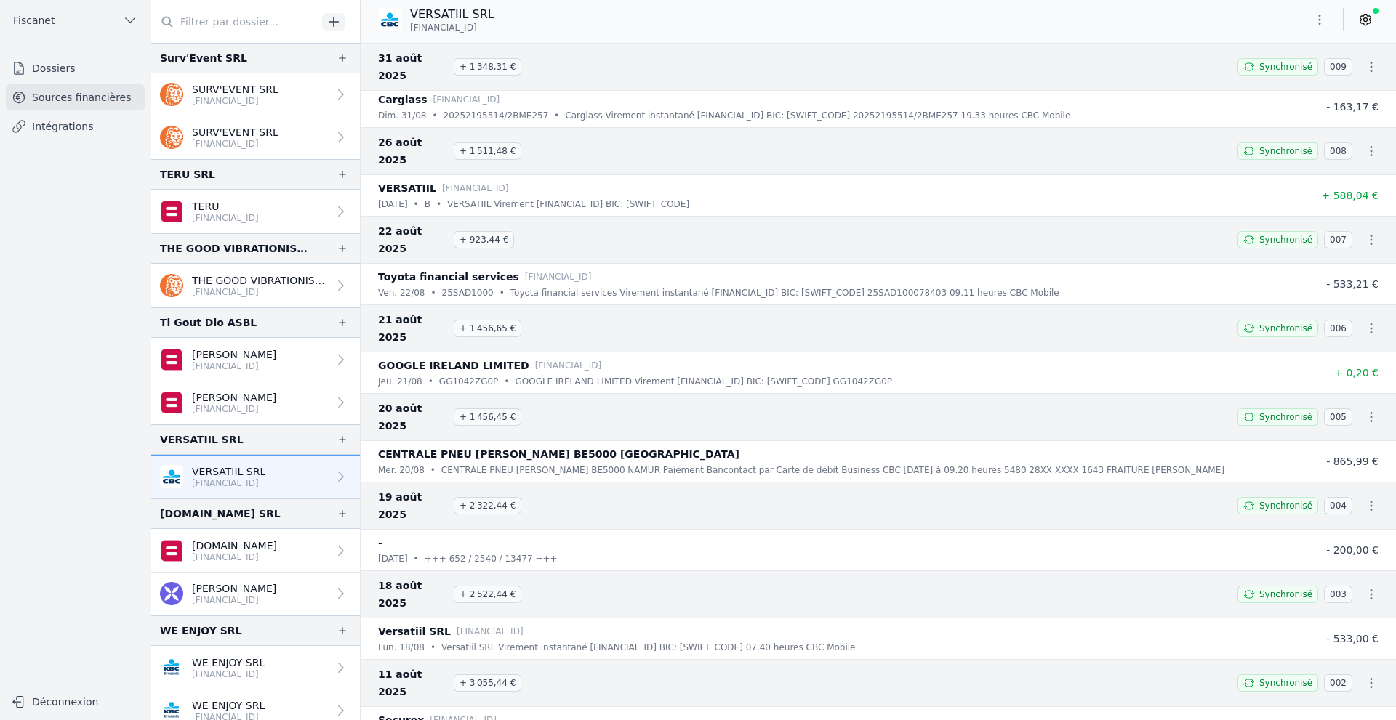
scroll to position [2963, 0]
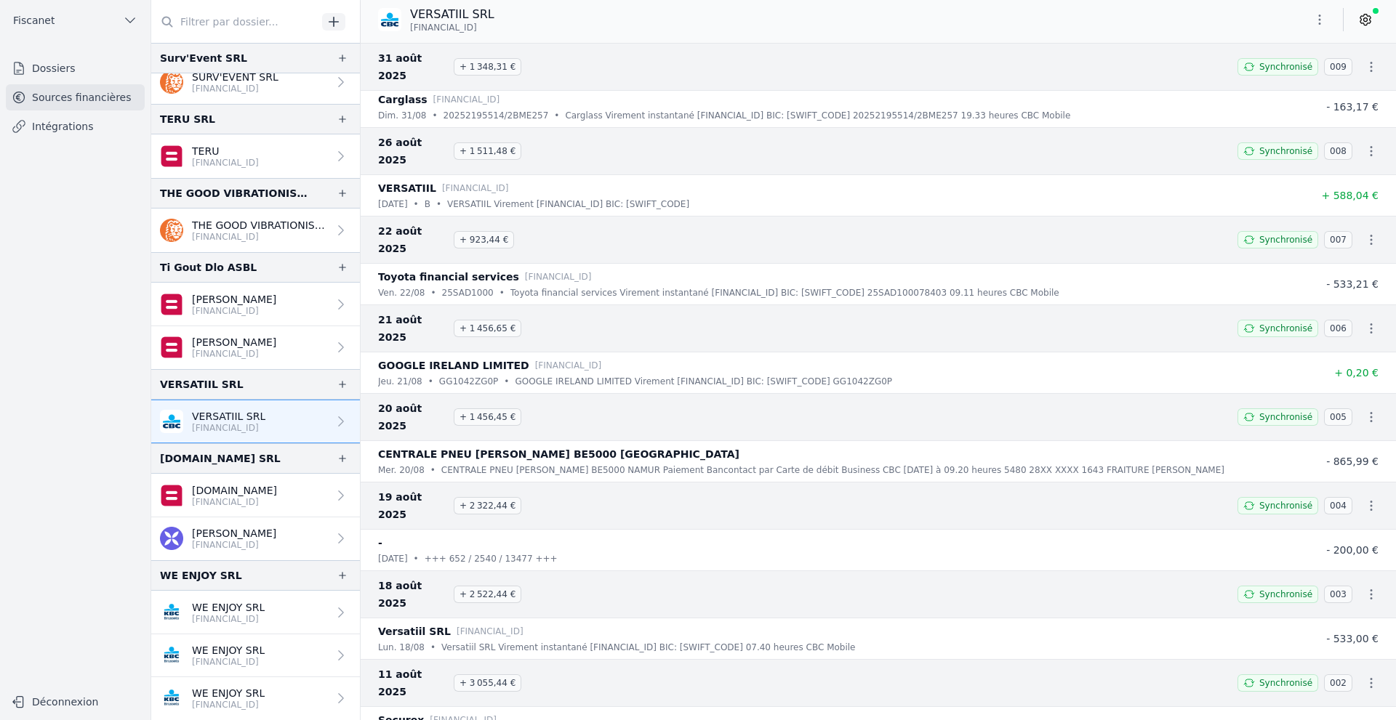
click at [270, 494] on p "[DOMAIN_NAME]" at bounding box center [234, 490] width 85 height 15
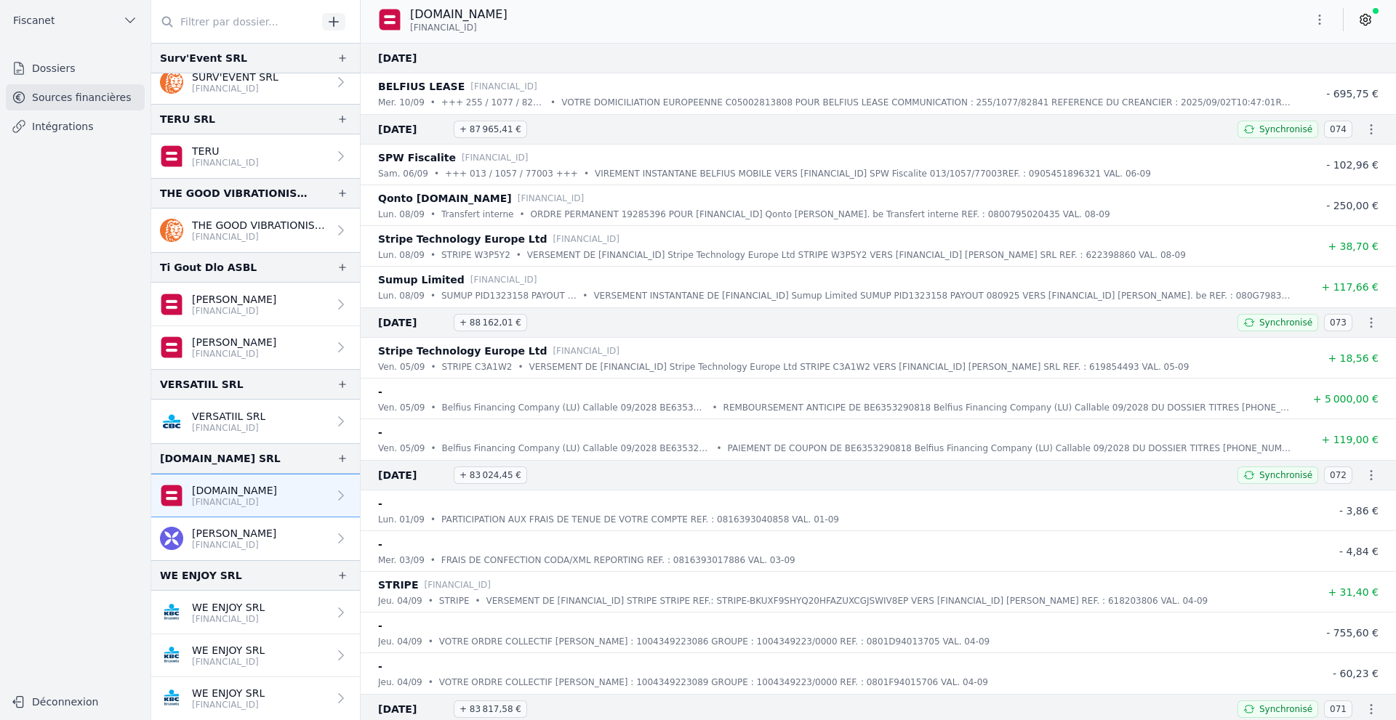
click at [1374, 16] on link at bounding box center [1365, 19] width 26 height 23
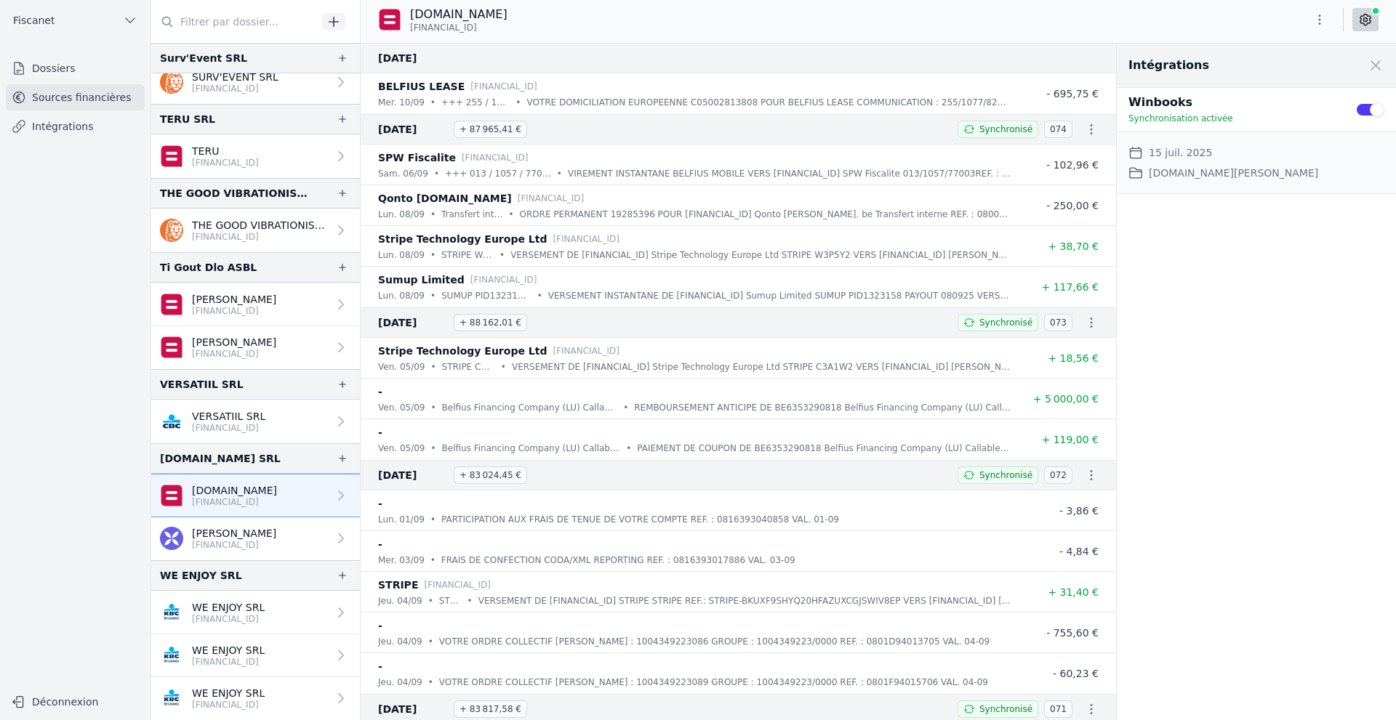
click at [252, 553] on link "[PERSON_NAME] [FINANCIAL_ID]" at bounding box center [255, 539] width 209 height 43
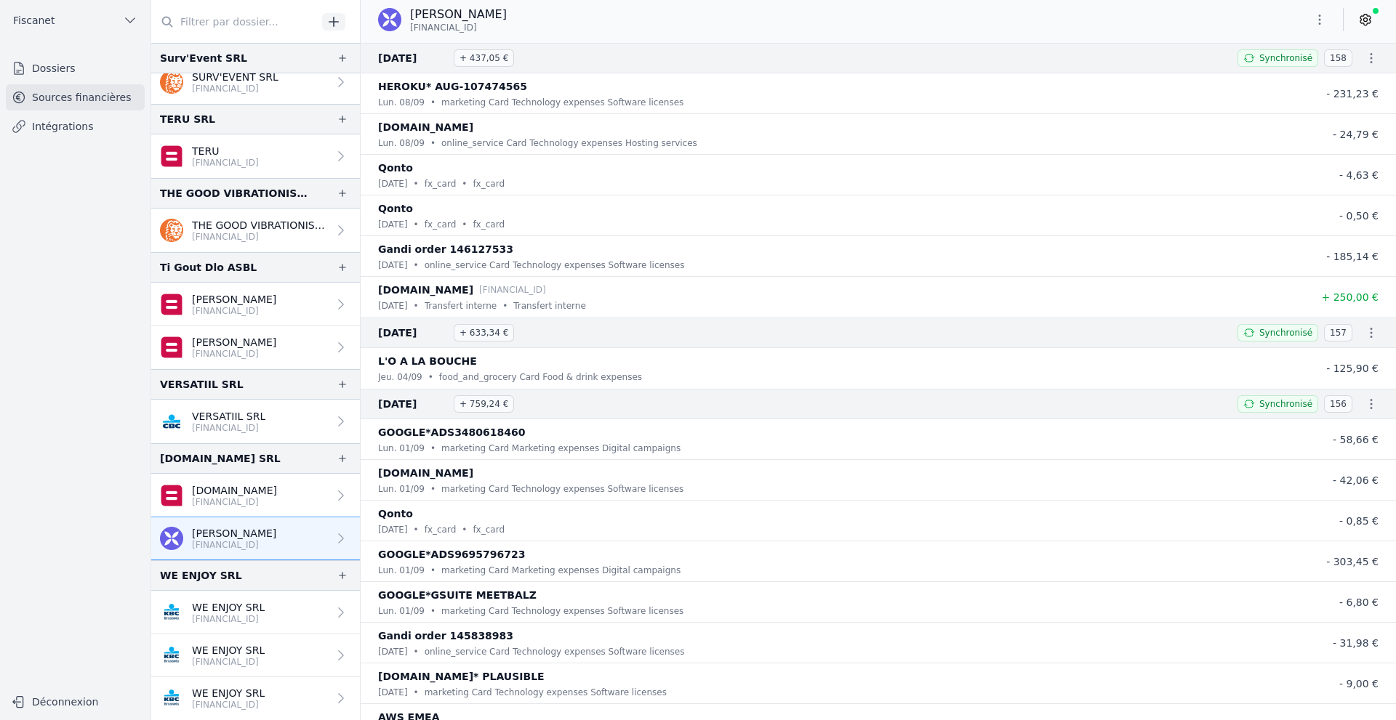
click at [1366, 20] on icon at bounding box center [1365, 19] width 15 height 15
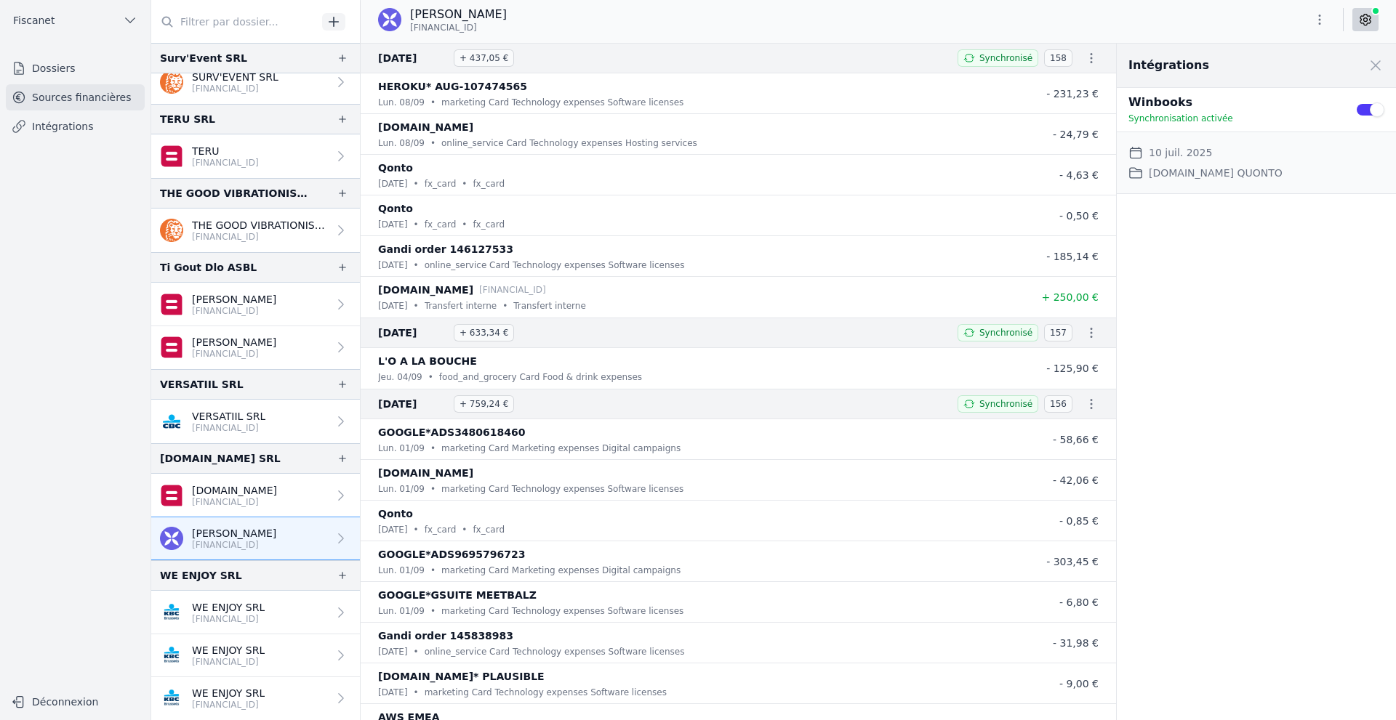
click at [265, 621] on p "[FINANCIAL_ID]" at bounding box center [228, 620] width 73 height 12
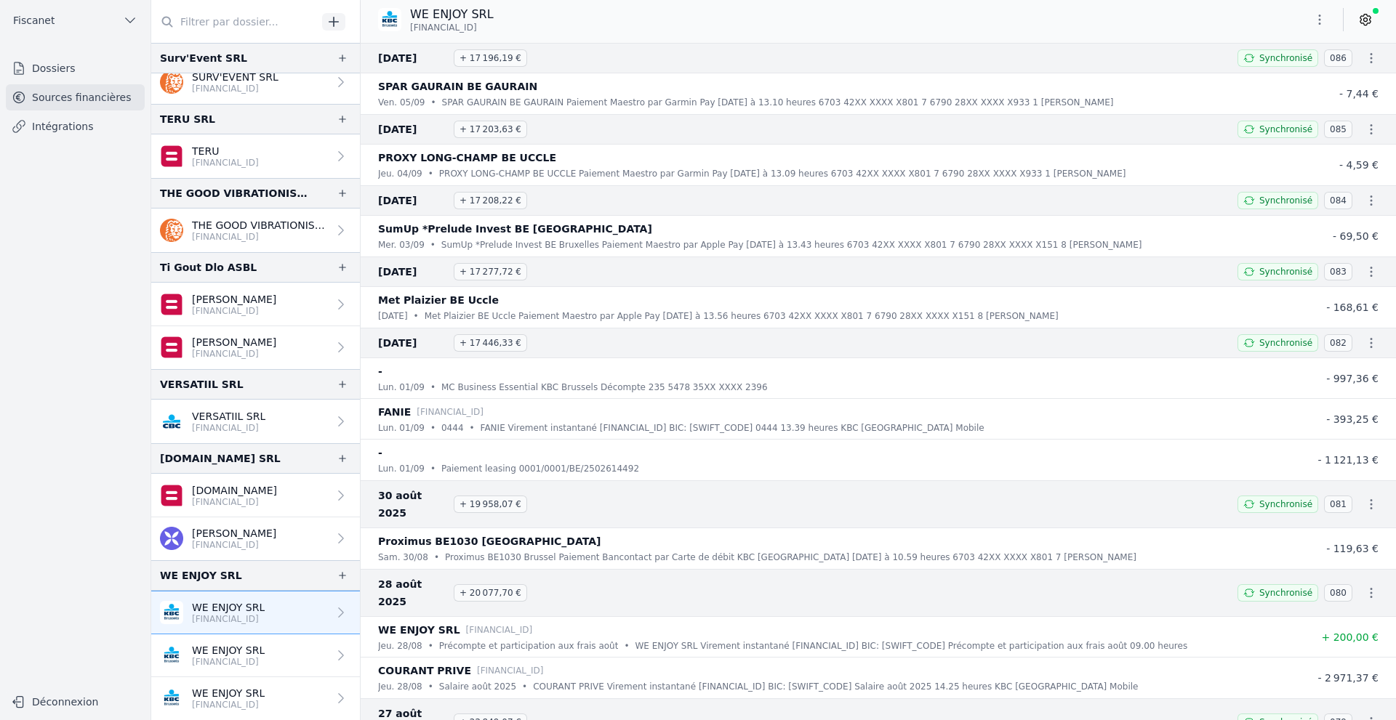
click at [1365, 16] on icon at bounding box center [1365, 19] width 15 height 15
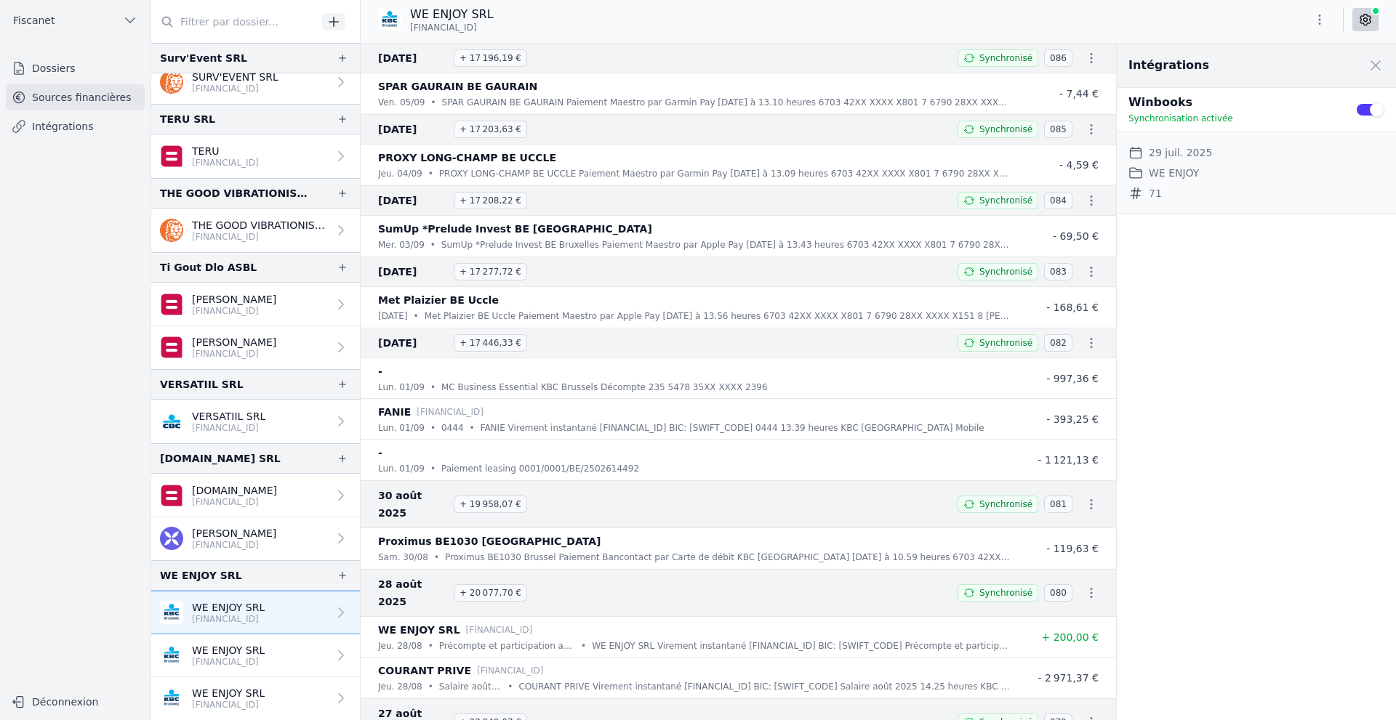
click at [243, 650] on p "WE ENJOY SRL" at bounding box center [228, 650] width 73 height 15
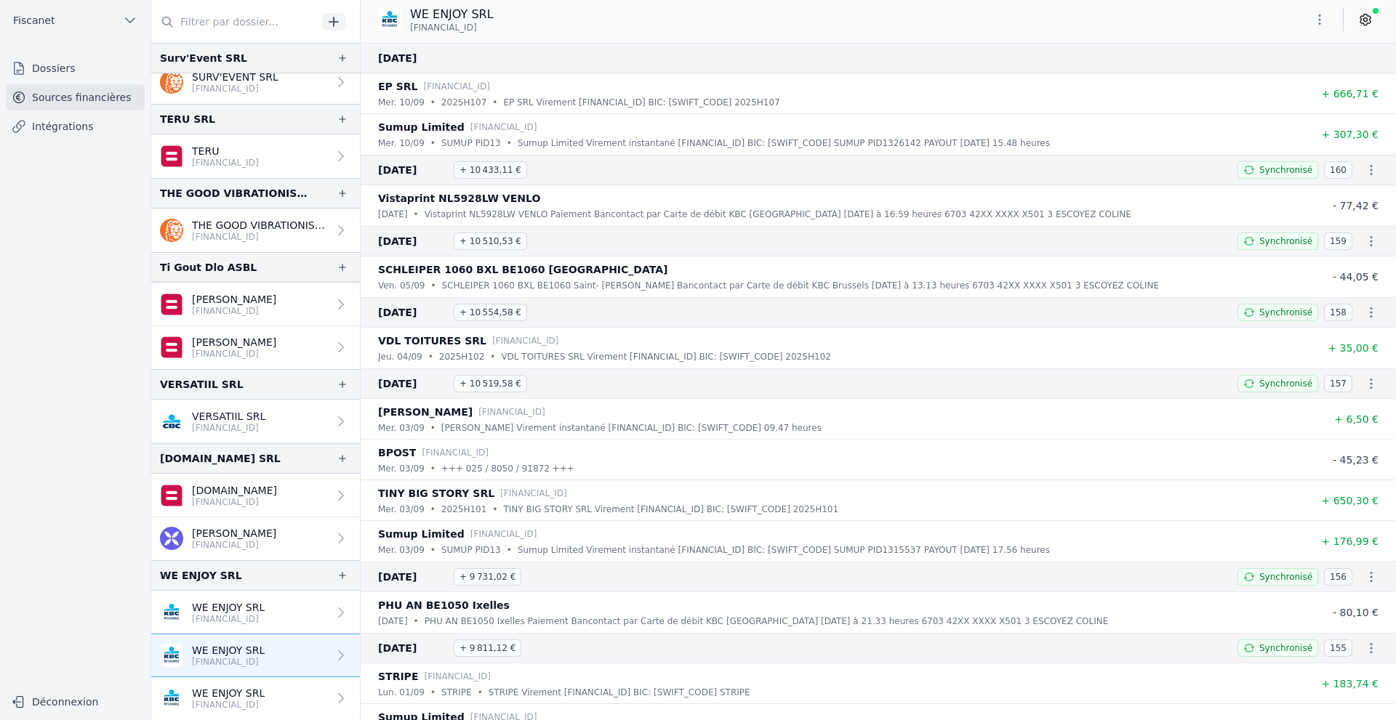
click at [1361, 23] on icon at bounding box center [1365, 20] width 10 height 11
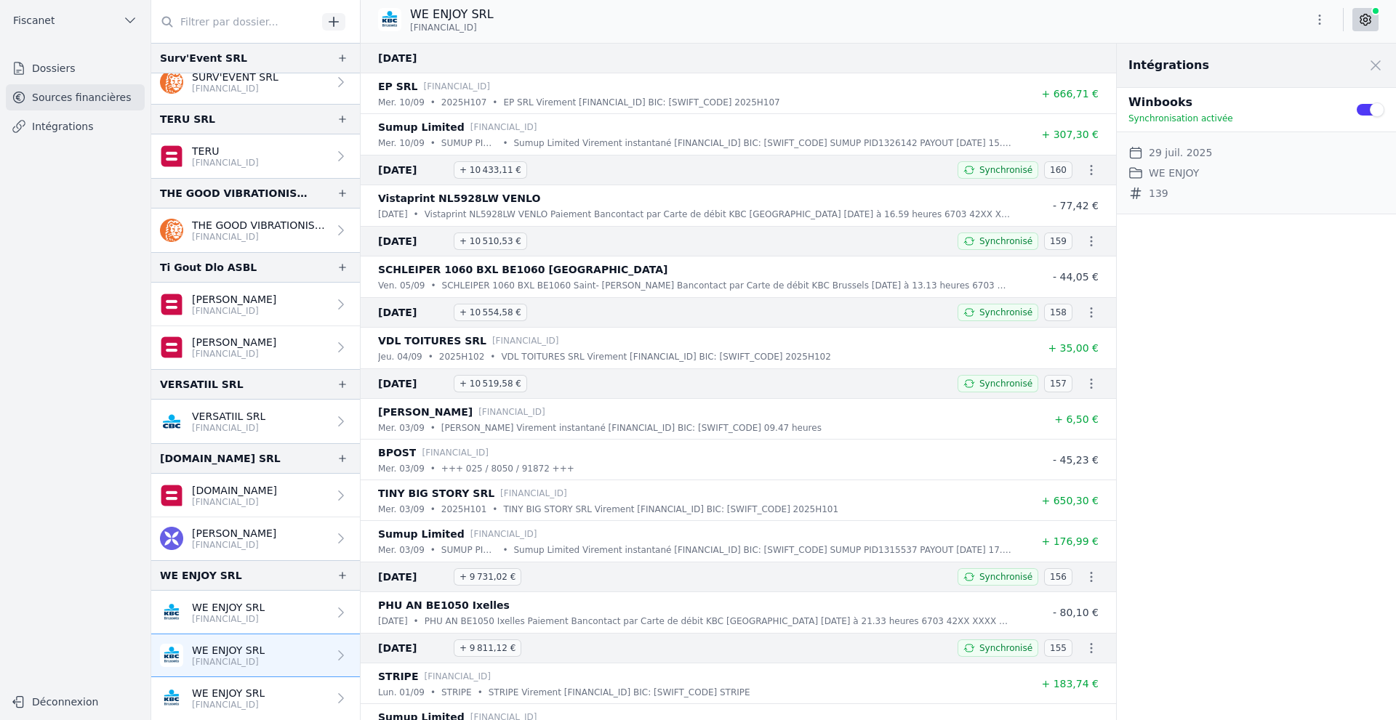
click at [228, 680] on link "WE ENJOY SRL [FINANCIAL_ID]" at bounding box center [255, 699] width 209 height 43
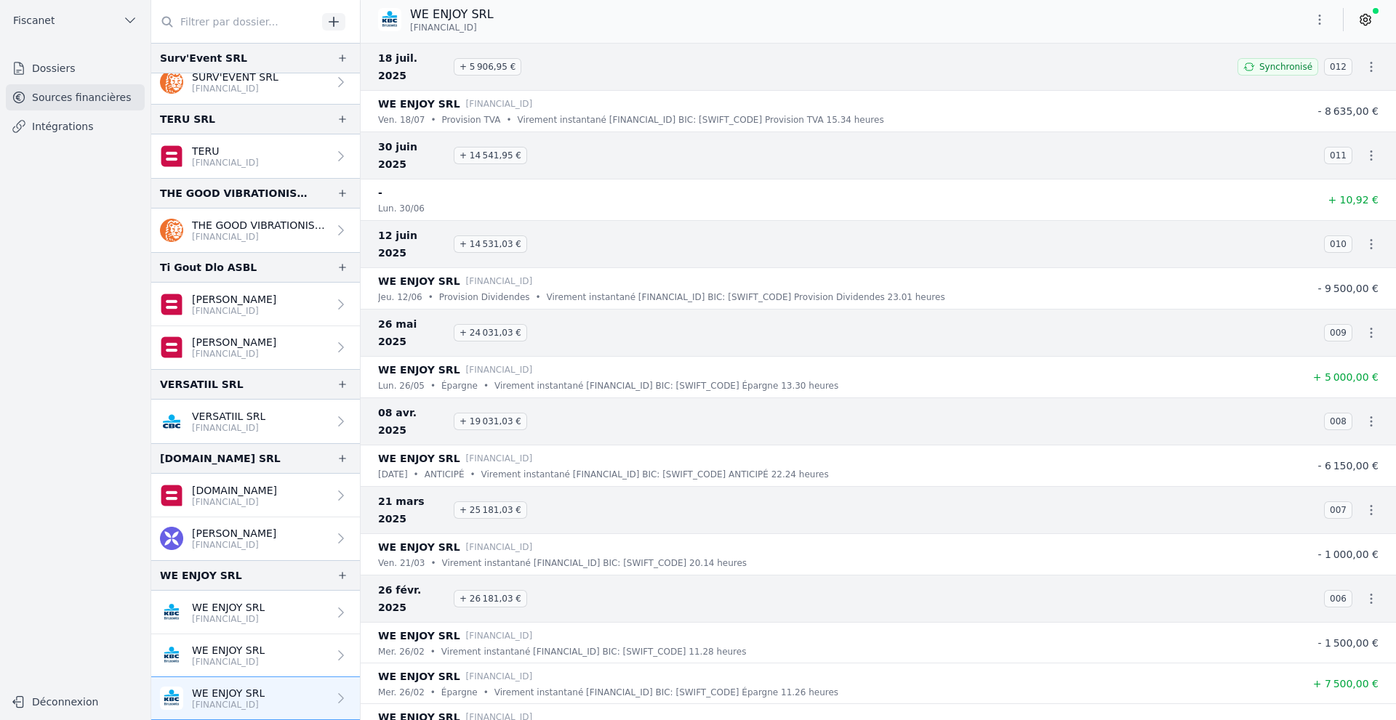
click at [1369, 15] on icon at bounding box center [1365, 19] width 15 height 15
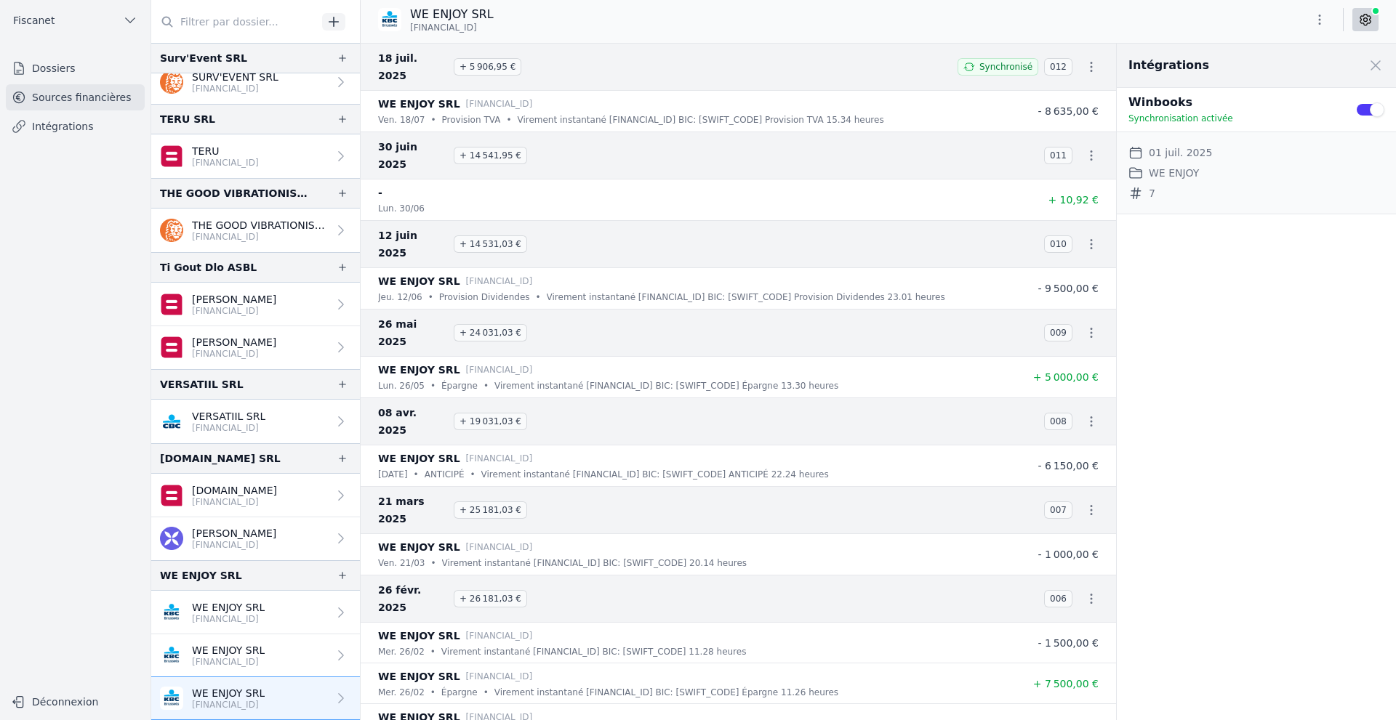
scroll to position [2672, 0]
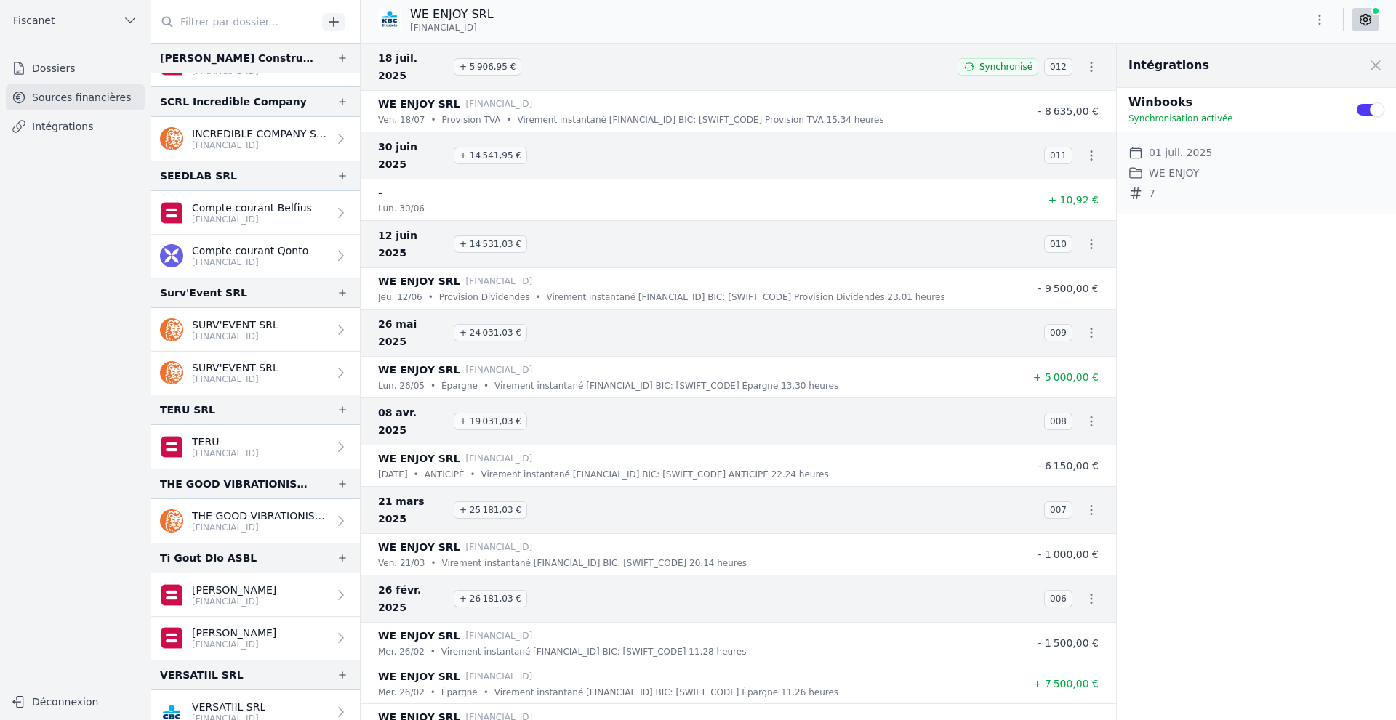
click at [82, 127] on link "Intégrations" at bounding box center [75, 126] width 139 height 26
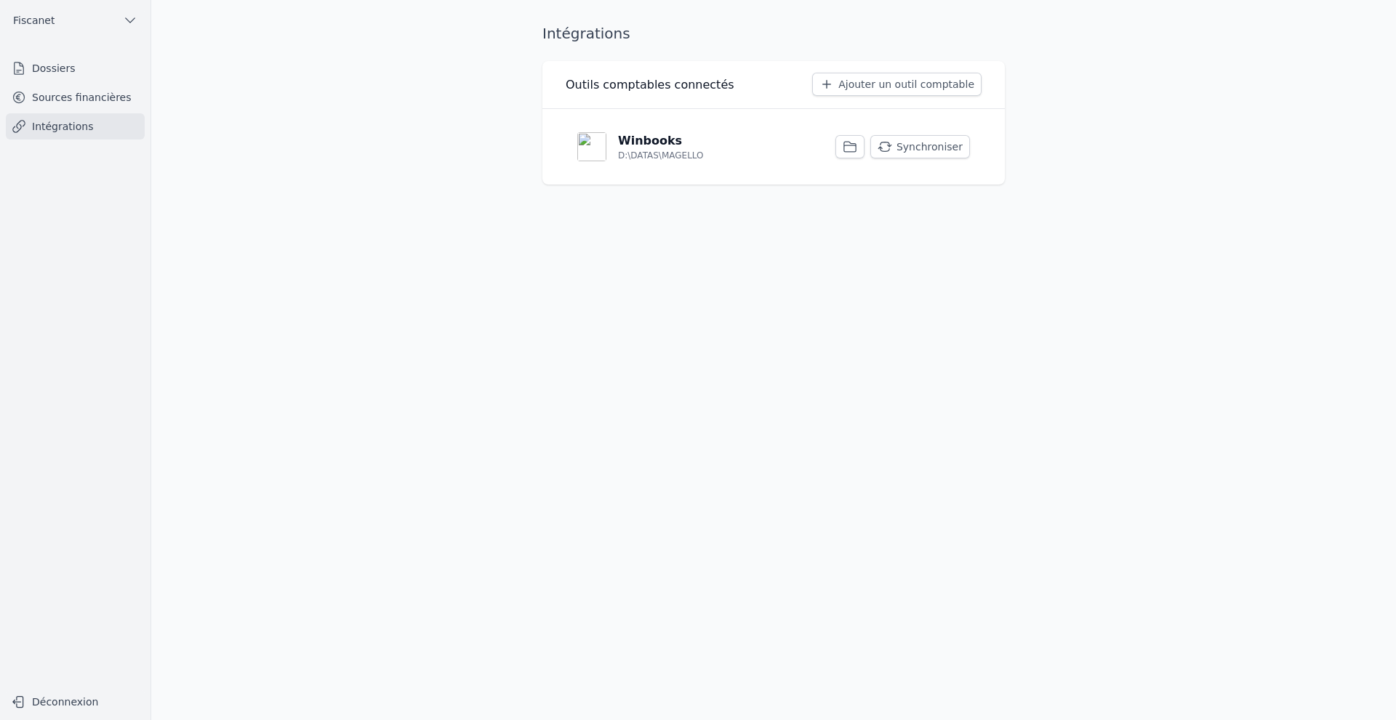
click at [71, 63] on link "Dossiers" at bounding box center [75, 68] width 139 height 26
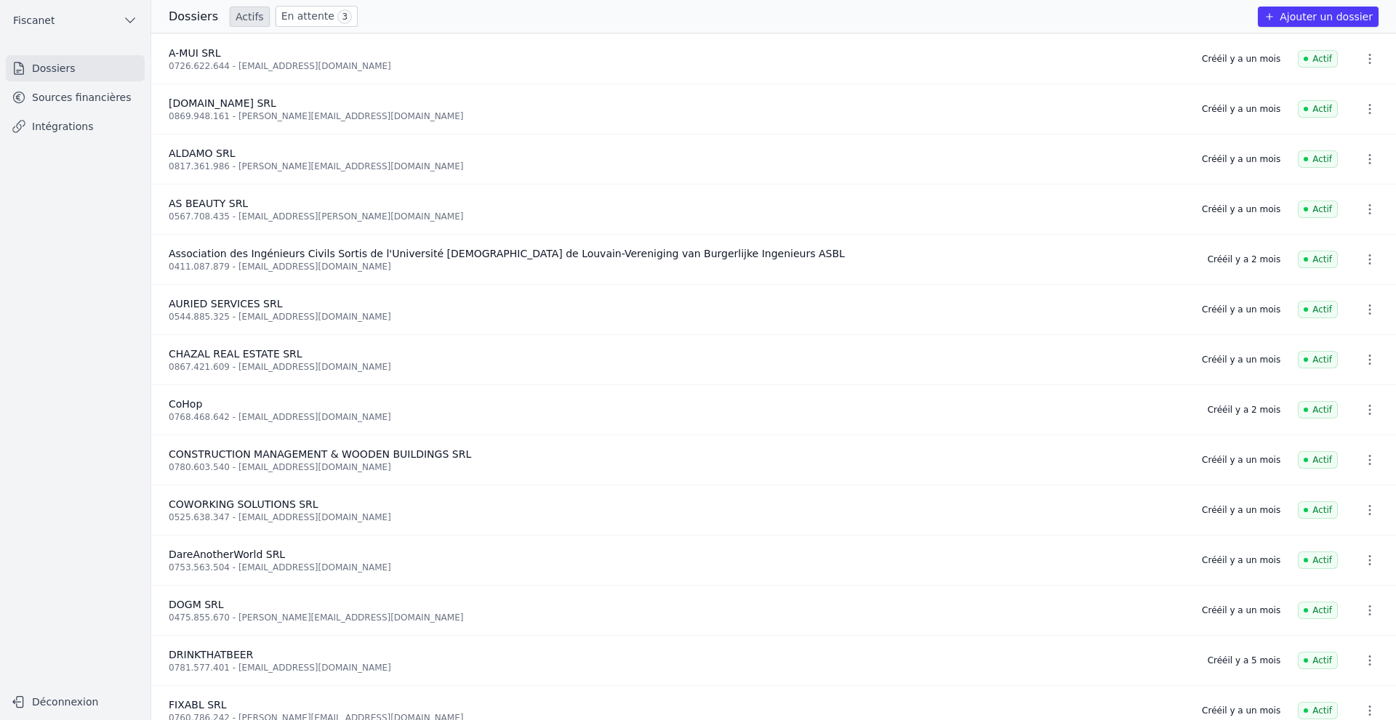
click at [337, 15] on span "3" at bounding box center [344, 16] width 15 height 15
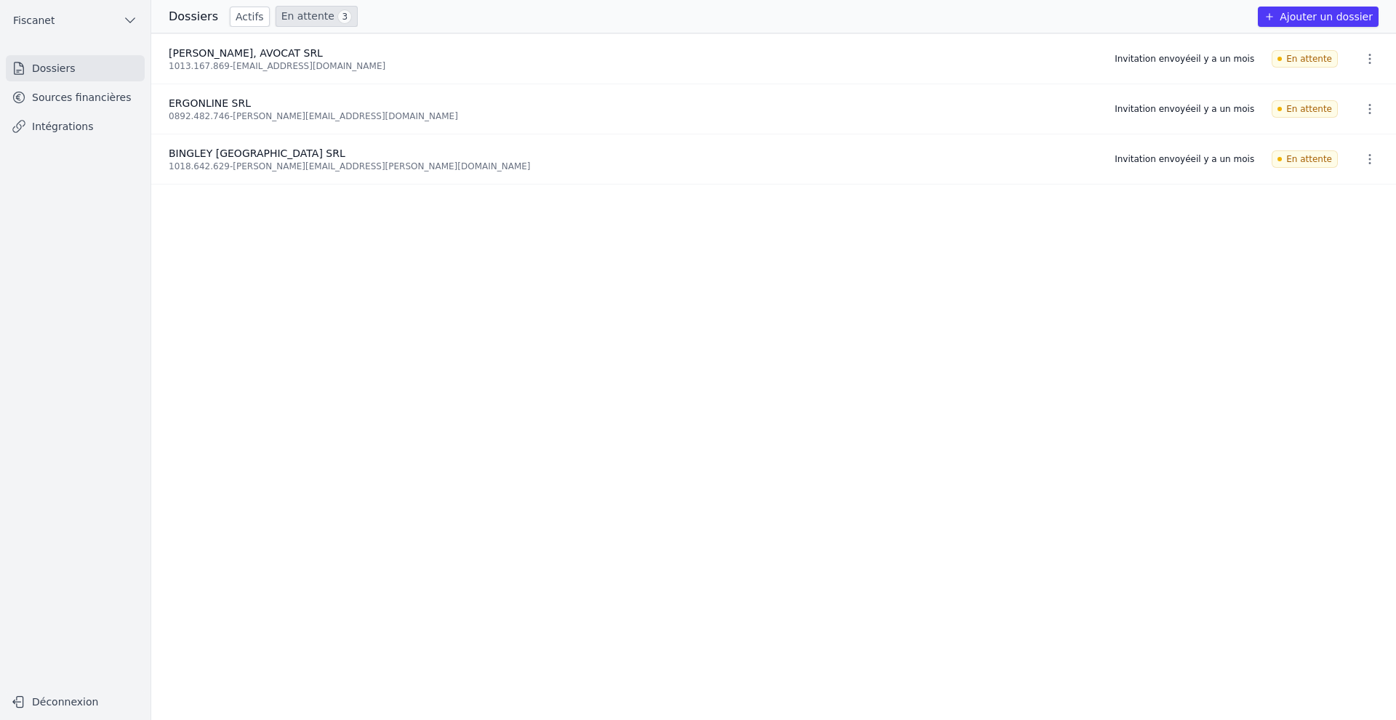
click at [90, 101] on link "Sources financières" at bounding box center [75, 97] width 139 height 26
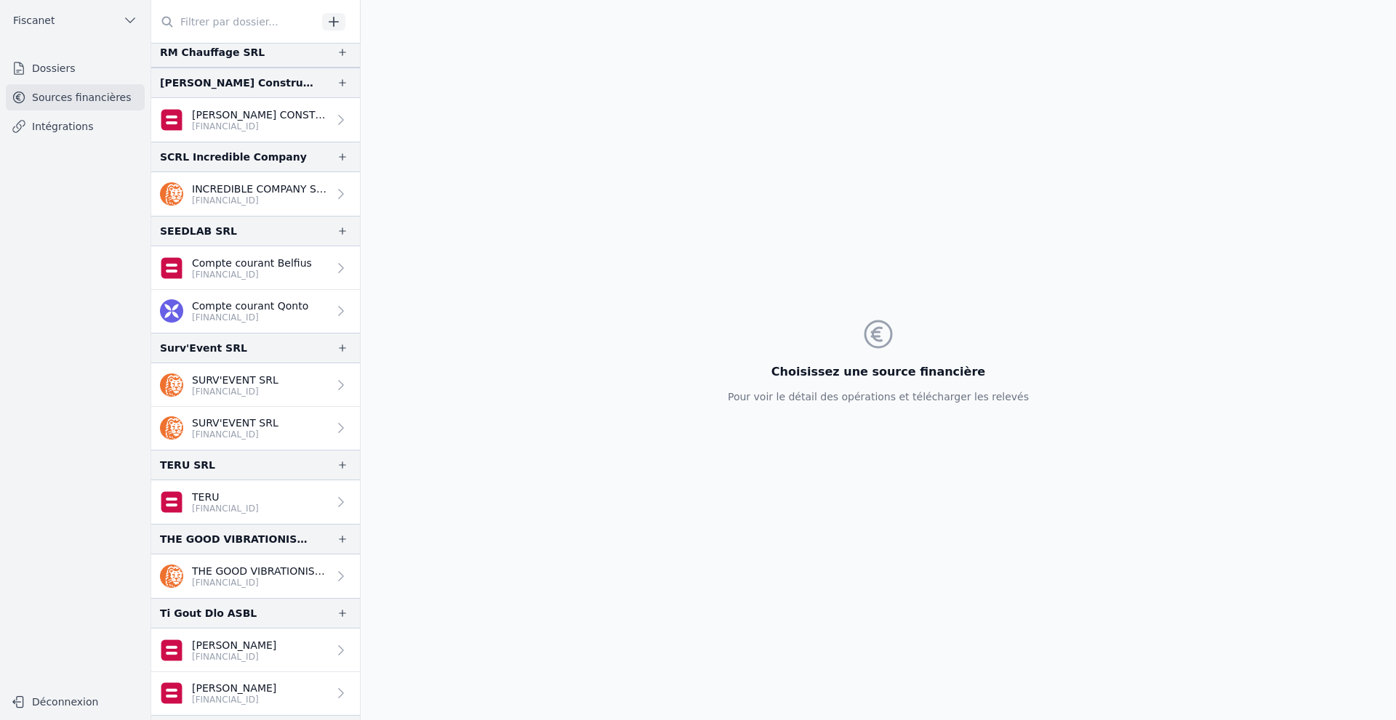
scroll to position [2963, 0]
